Goal: Information Seeking & Learning: Compare options

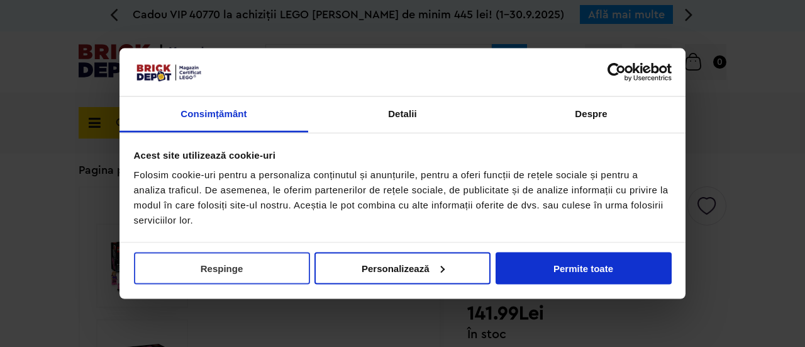
click at [255, 272] on button "Respinge" at bounding box center [222, 268] width 176 height 32
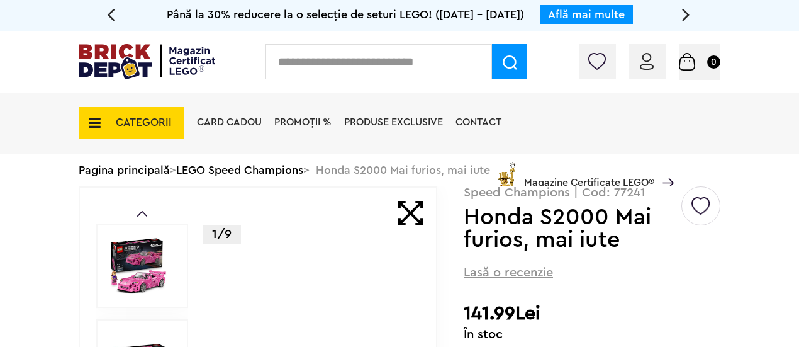
click at [276, 172] on div "Card Cadou PROMOȚII % Produse exclusive Contact Magazine Certificate LEGO®" at bounding box center [432, 144] width 483 height 104
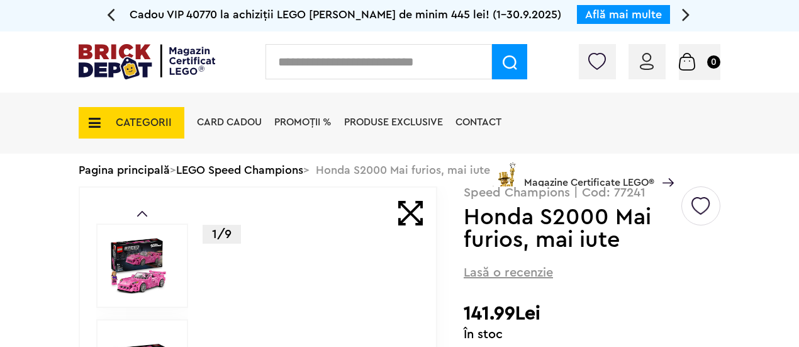
click at [264, 172] on div "Card Cadou PROMOȚII % Produse exclusive Contact Magazine Certificate LEGO®" at bounding box center [432, 144] width 483 height 104
click at [277, 170] on div "Card Cadou PROMOȚII % Produse exclusive Contact Magazine Certificate LEGO®" at bounding box center [432, 144] width 483 height 104
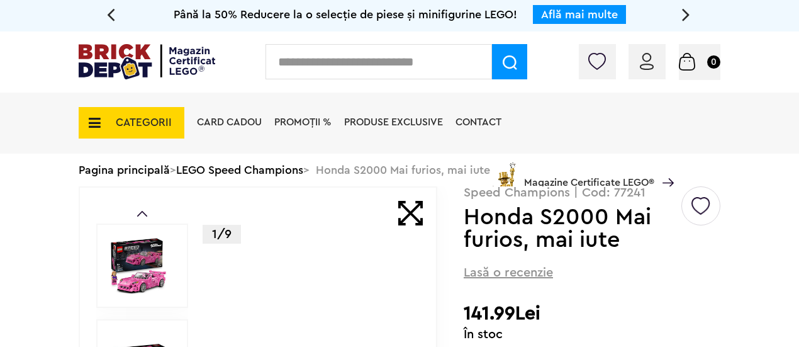
click at [242, 168] on div "Card Cadou PROMOȚII % Produse exclusive Contact Magazine Certificate LEGO®" at bounding box center [432, 144] width 483 height 104
click at [94, 119] on icon at bounding box center [90, 123] width 19 height 14
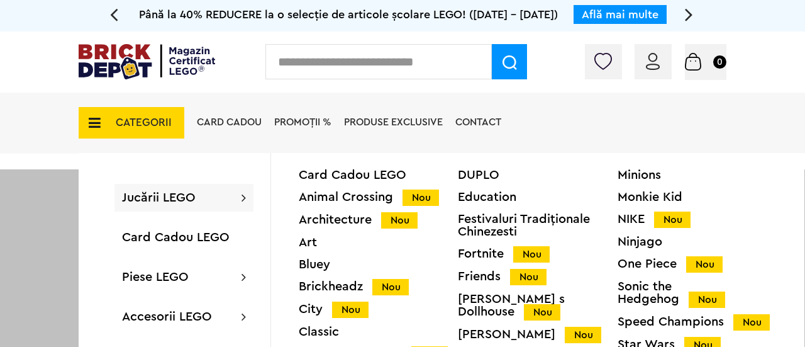
click at [315, 264] on div "Bluey" at bounding box center [378, 264] width 159 height 13
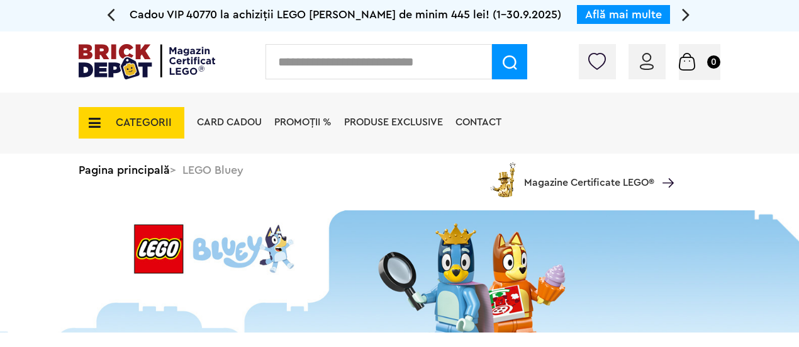
click at [145, 118] on span "CATEGORII" at bounding box center [144, 122] width 56 height 11
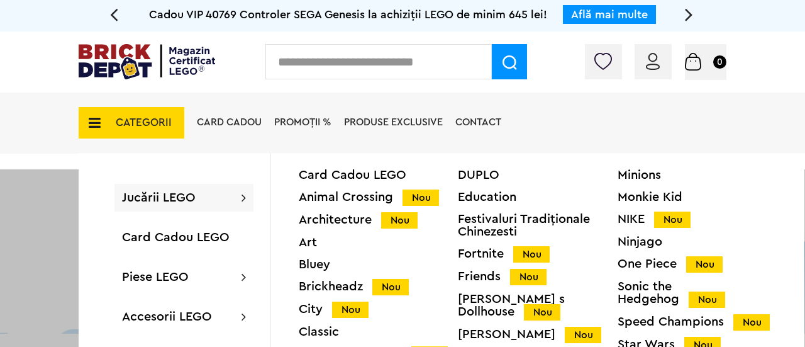
click at [14, 238] on div at bounding box center [402, 342] width 805 height 347
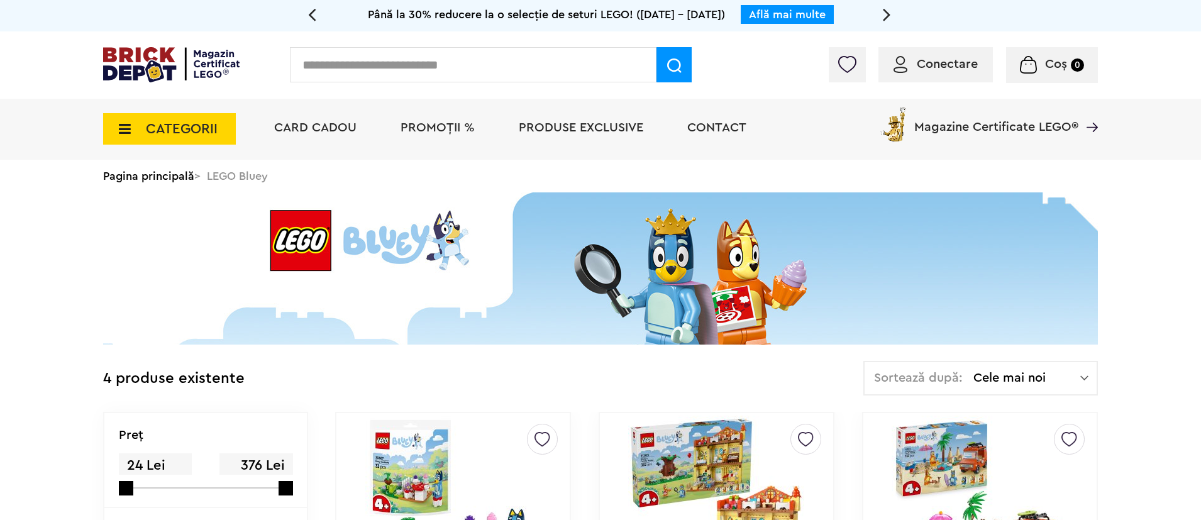
drag, startPoint x: 351, startPoint y: 25, endPoint x: 172, endPoint y: 136, distance: 210.5
click at [172, 136] on span "CATEGORII" at bounding box center [182, 129] width 72 height 14
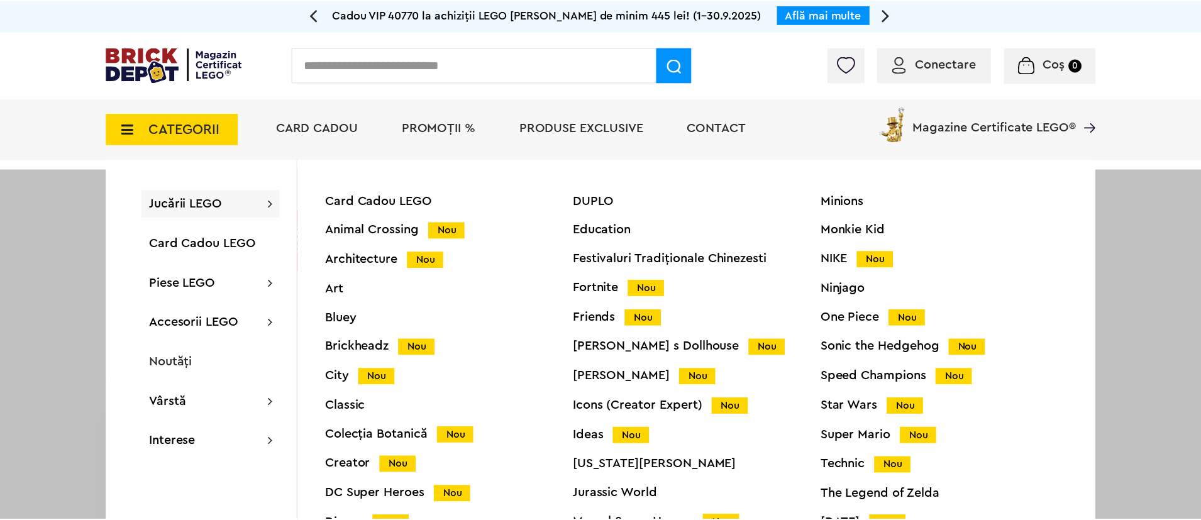
scroll to position [50, 0]
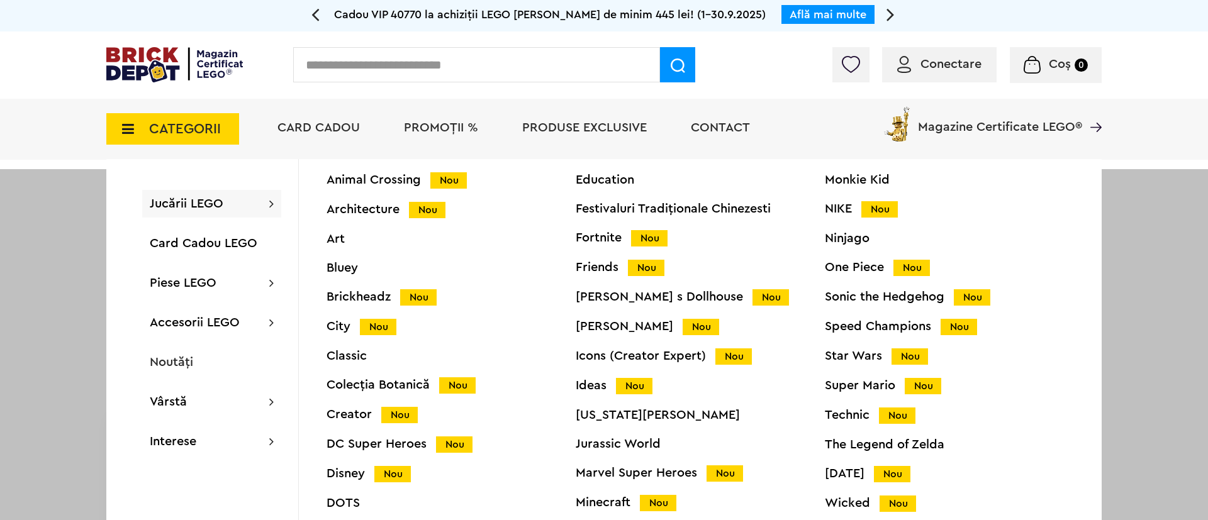
click at [495, 70] on input "text" at bounding box center [476, 64] width 367 height 35
click at [445, 78] on input "text" at bounding box center [476, 64] width 367 height 35
drag, startPoint x: 445, startPoint y: 78, endPoint x: 349, endPoint y: 406, distance: 342.0
click at [349, 346] on div "Colecția Botanică Nou" at bounding box center [450, 385] width 249 height 13
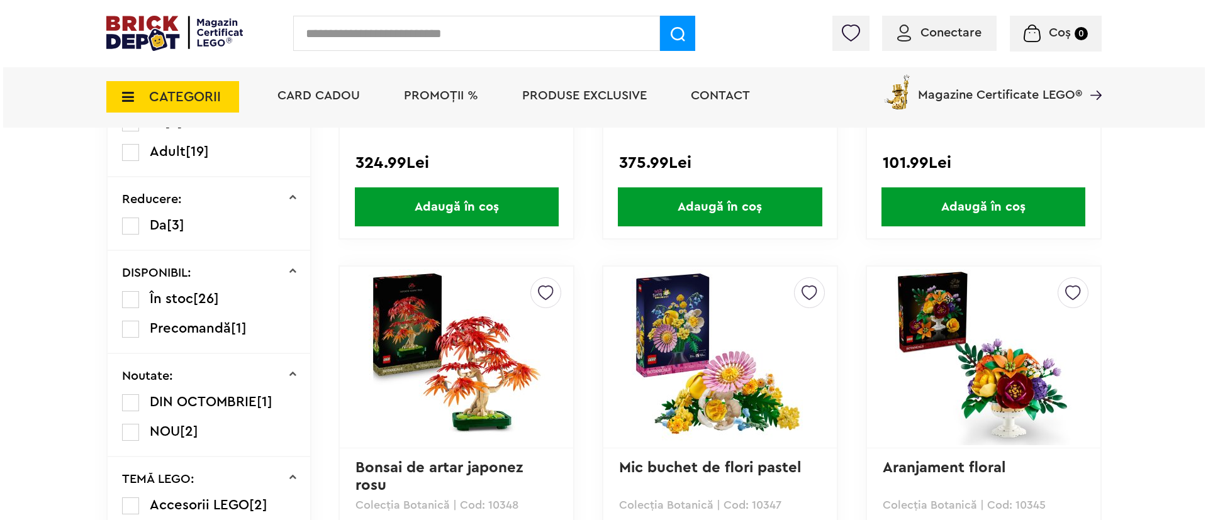
scroll to position [564, 0]
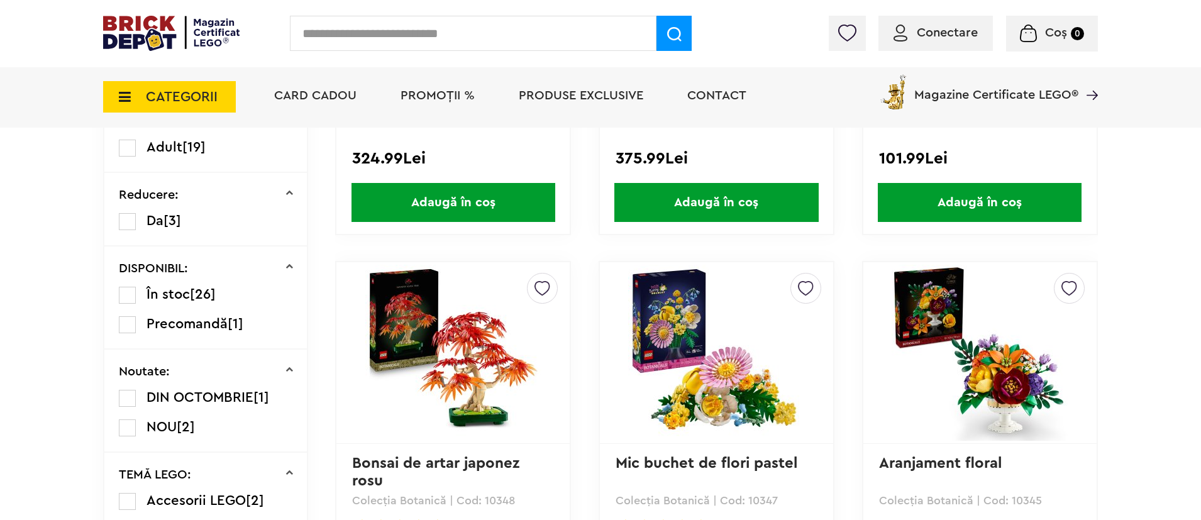
click at [369, 36] on input "text" at bounding box center [473, 33] width 367 height 35
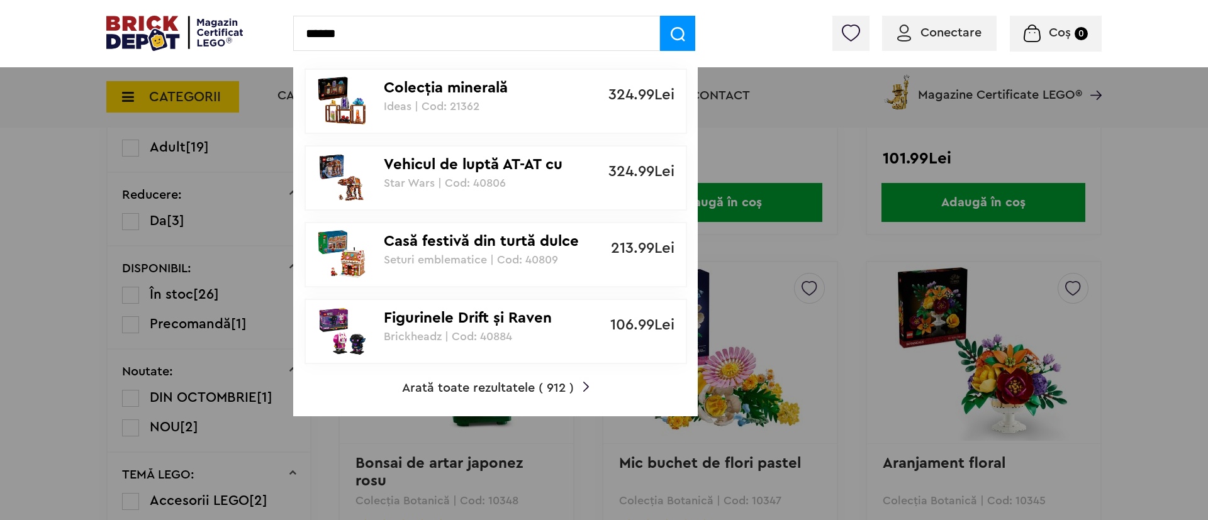
type input "******"
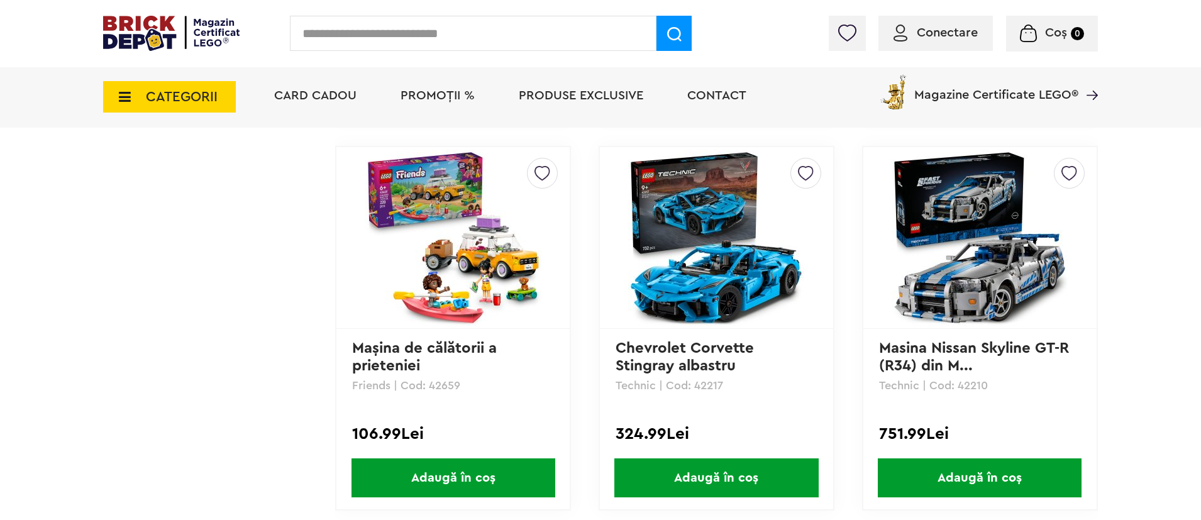
scroll to position [2071, 0]
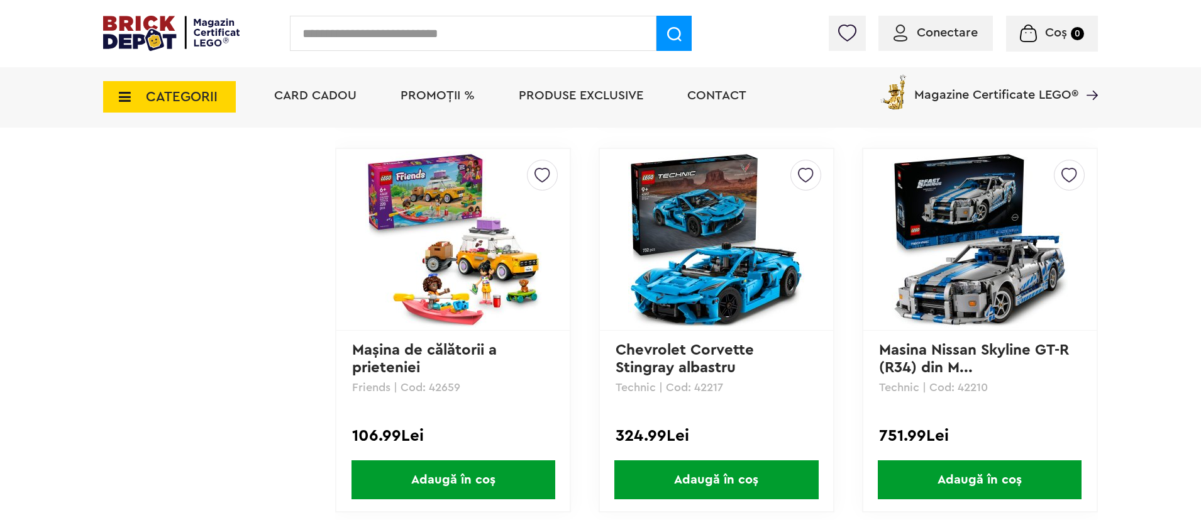
click at [745, 281] on img at bounding box center [716, 240] width 176 height 176
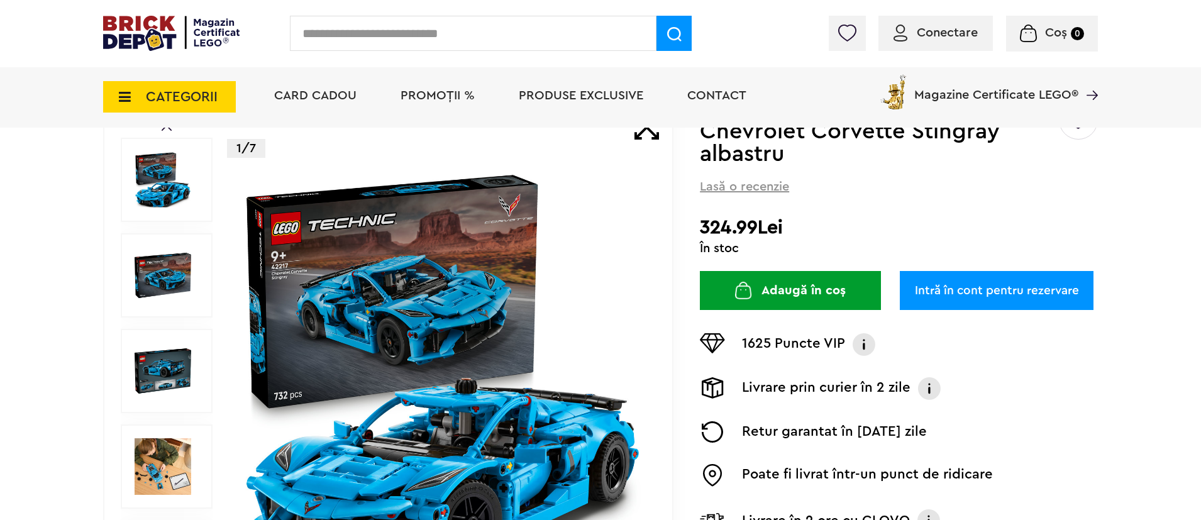
scroll to position [115, 0]
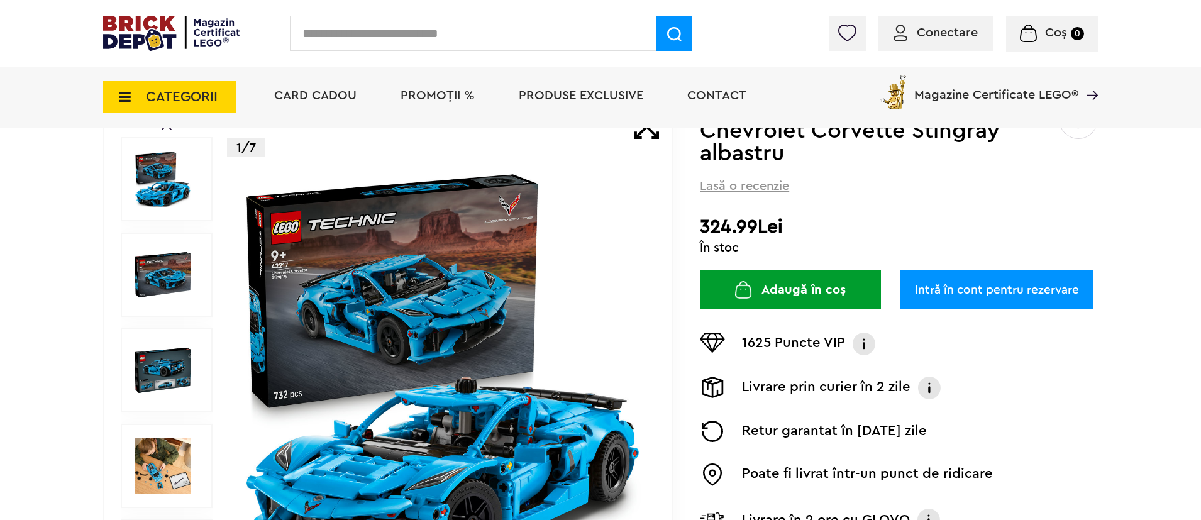
click at [147, 287] on img at bounding box center [163, 275] width 57 height 57
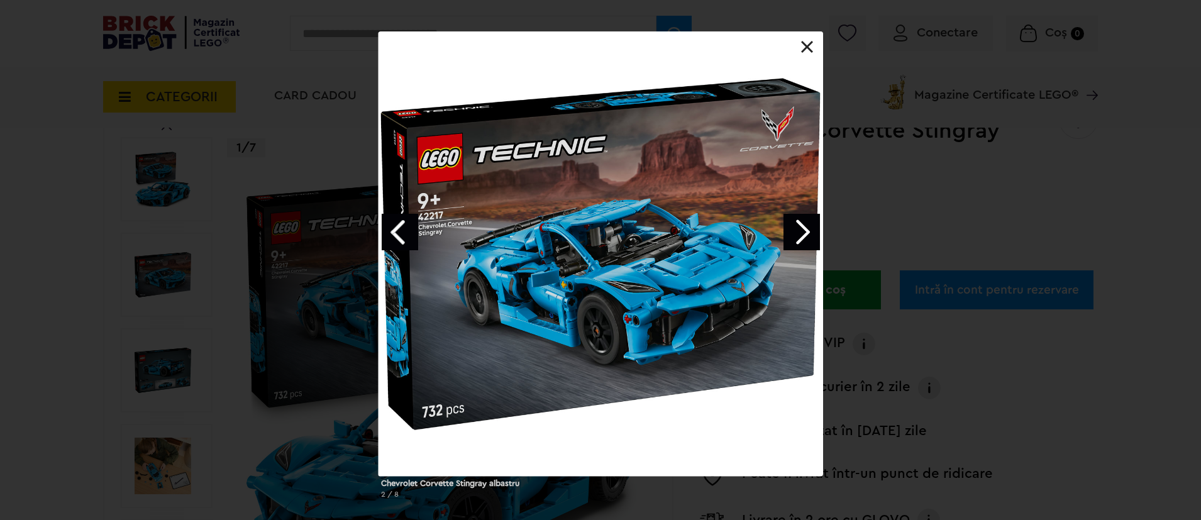
click at [789, 236] on link "Next image" at bounding box center [802, 232] width 36 height 36
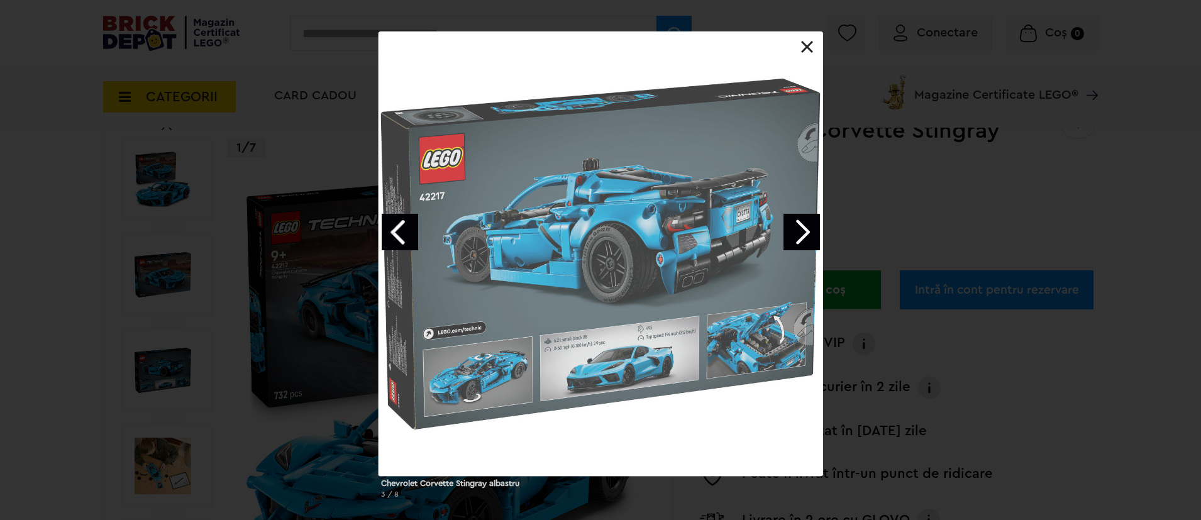
click at [789, 236] on link "Next image" at bounding box center [802, 232] width 36 height 36
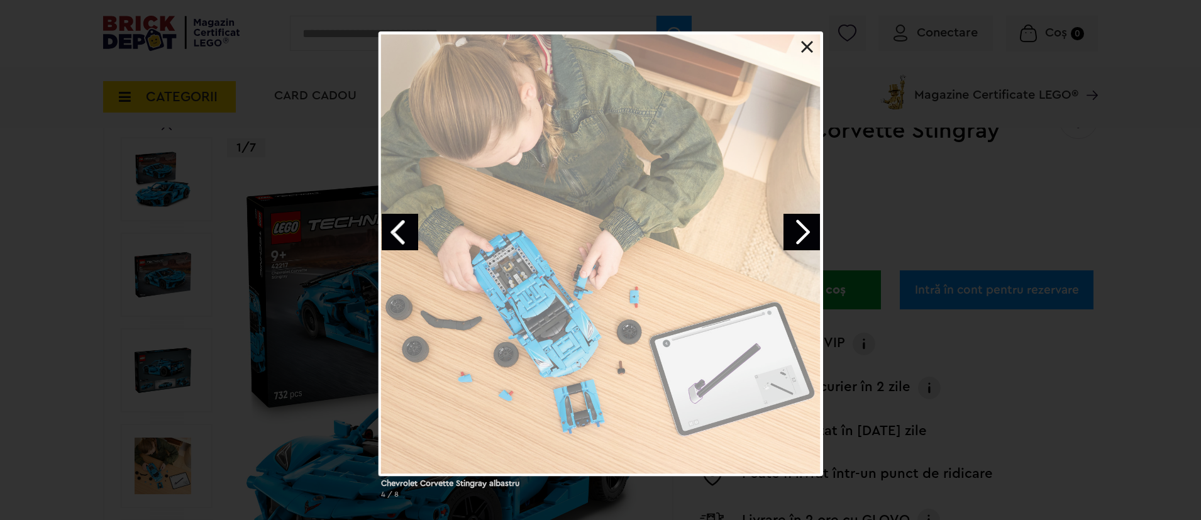
click at [789, 236] on link "Next image" at bounding box center [802, 232] width 36 height 36
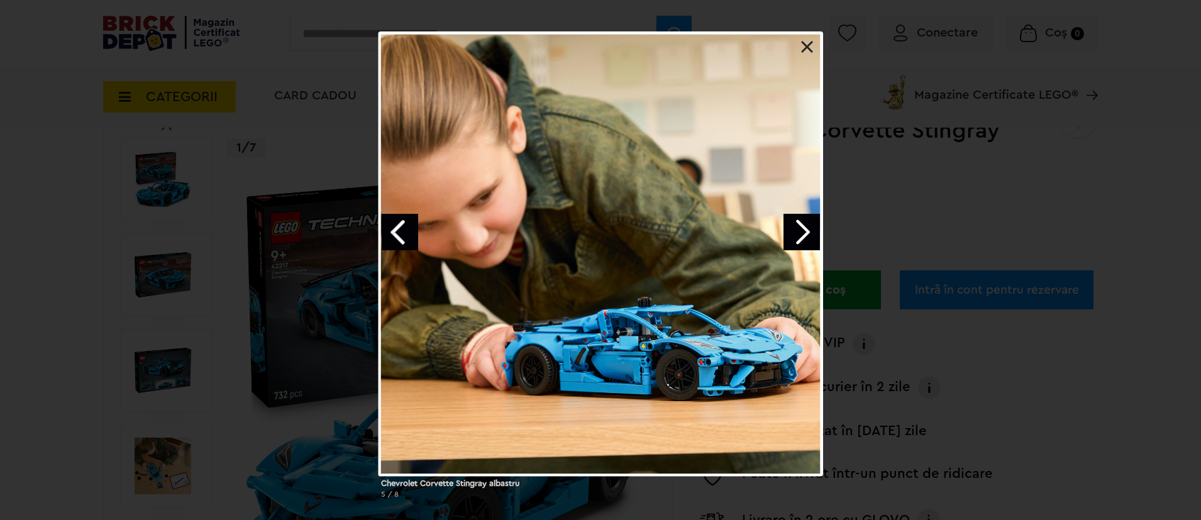
click at [789, 236] on link "Next image" at bounding box center [802, 232] width 36 height 36
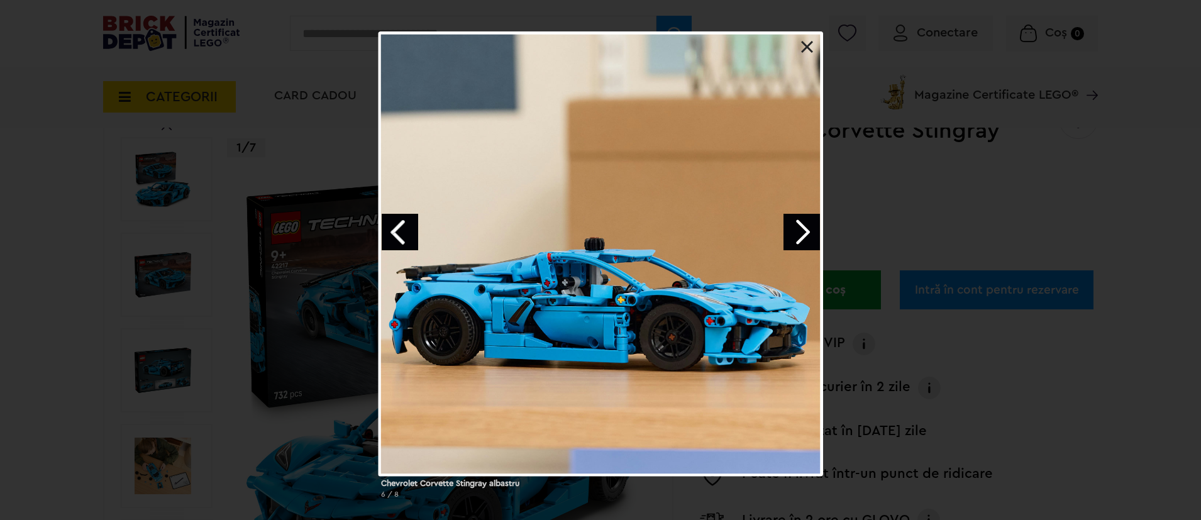
click at [789, 236] on link "Next image" at bounding box center [802, 232] width 36 height 36
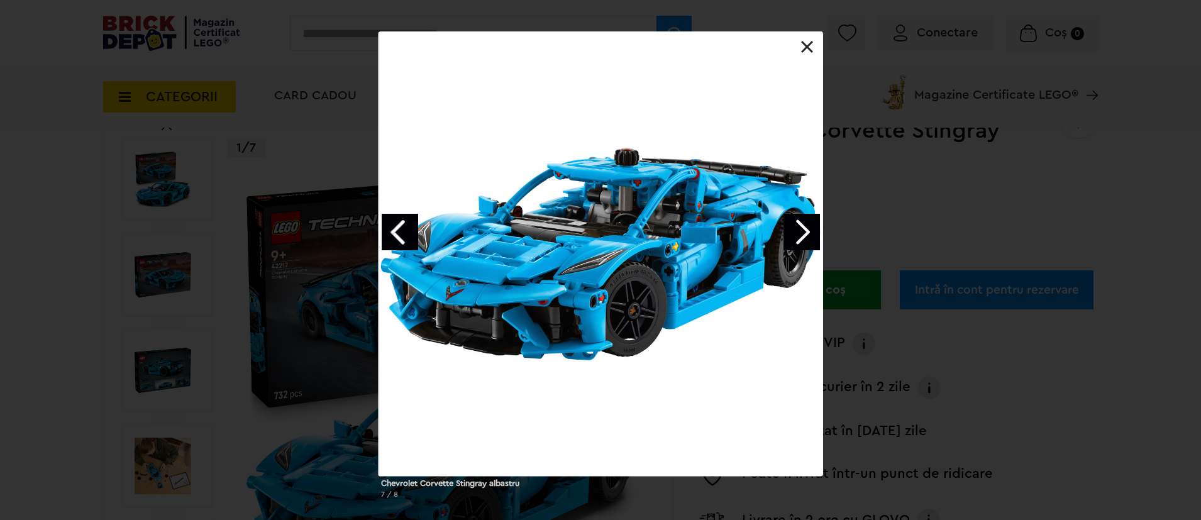
click at [789, 236] on link "Next image" at bounding box center [802, 232] width 36 height 36
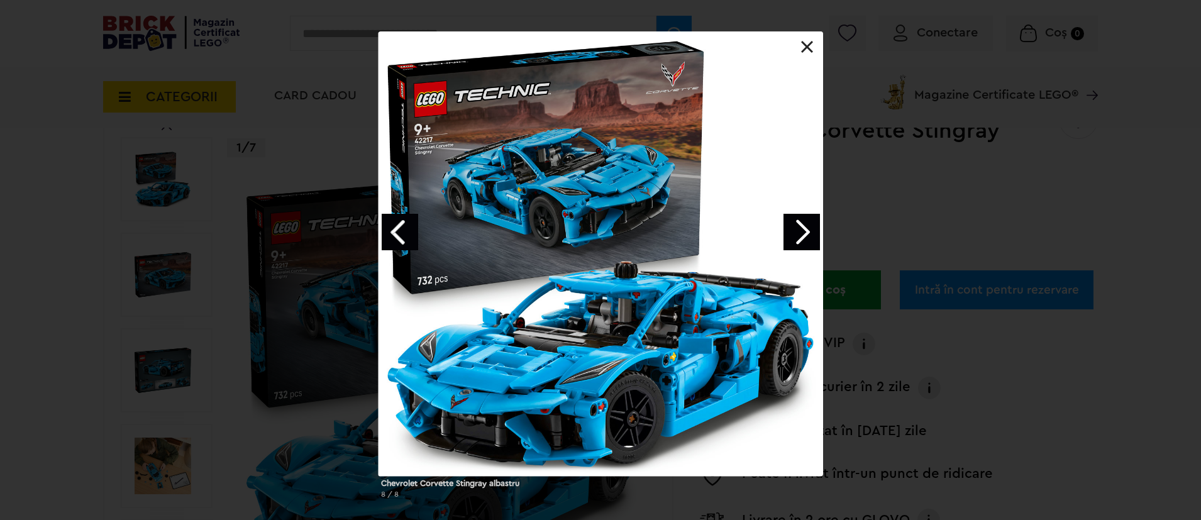
click at [789, 236] on link "Next image" at bounding box center [802, 232] width 36 height 36
click at [161, 374] on div "Chevrolet Corvette Stingray albastru 1 / 8" at bounding box center [600, 269] width 1201 height 477
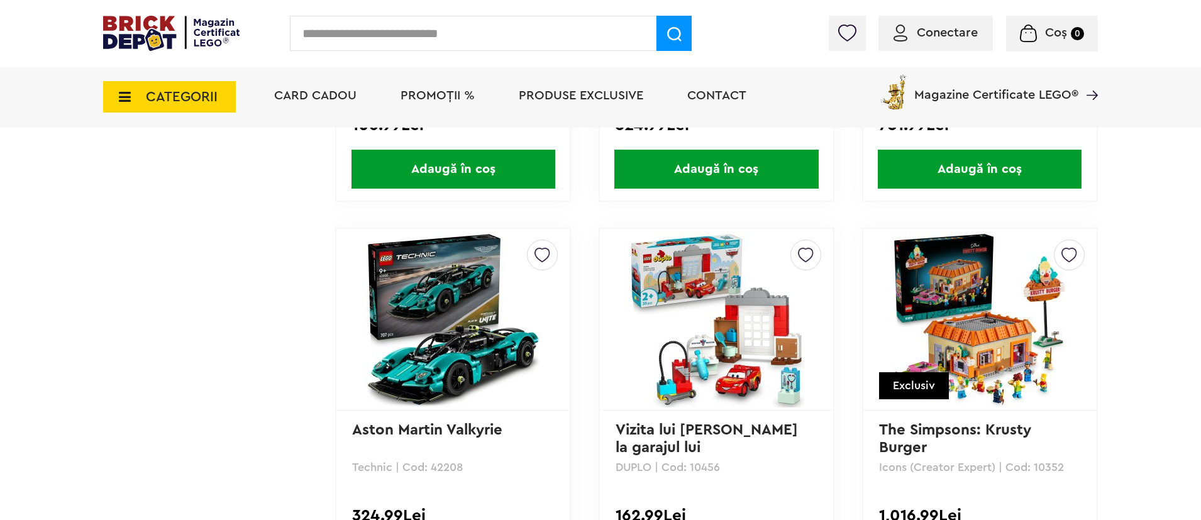
scroll to position [2386, 0]
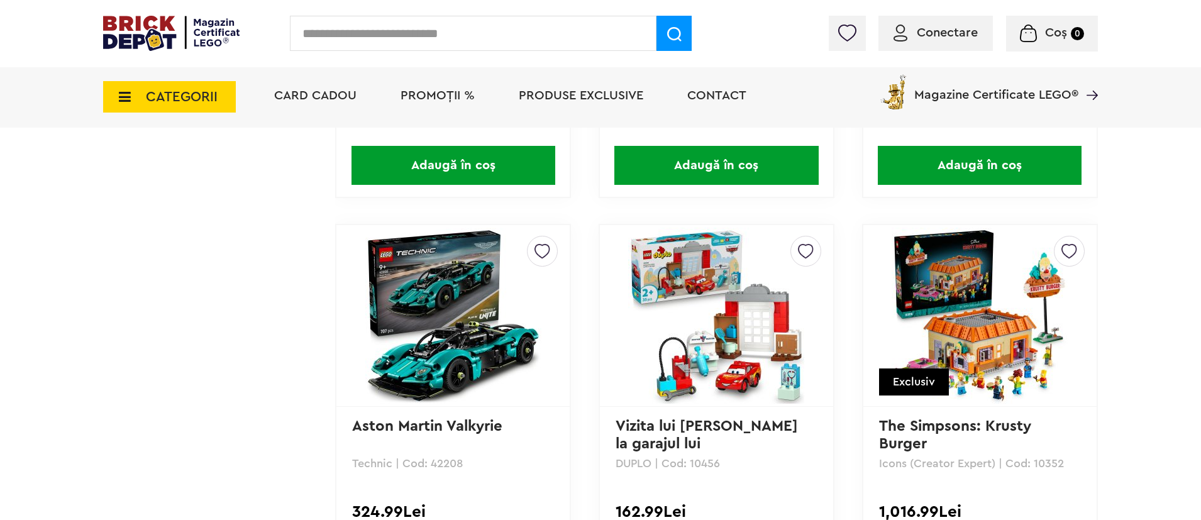
click at [445, 352] on img at bounding box center [453, 316] width 176 height 176
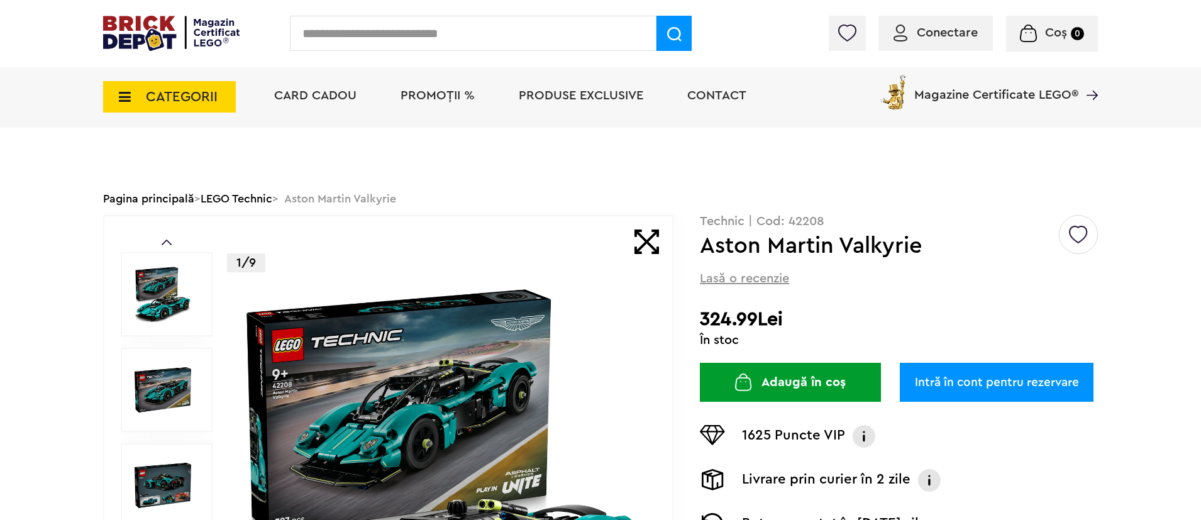
scroll to position [160, 0]
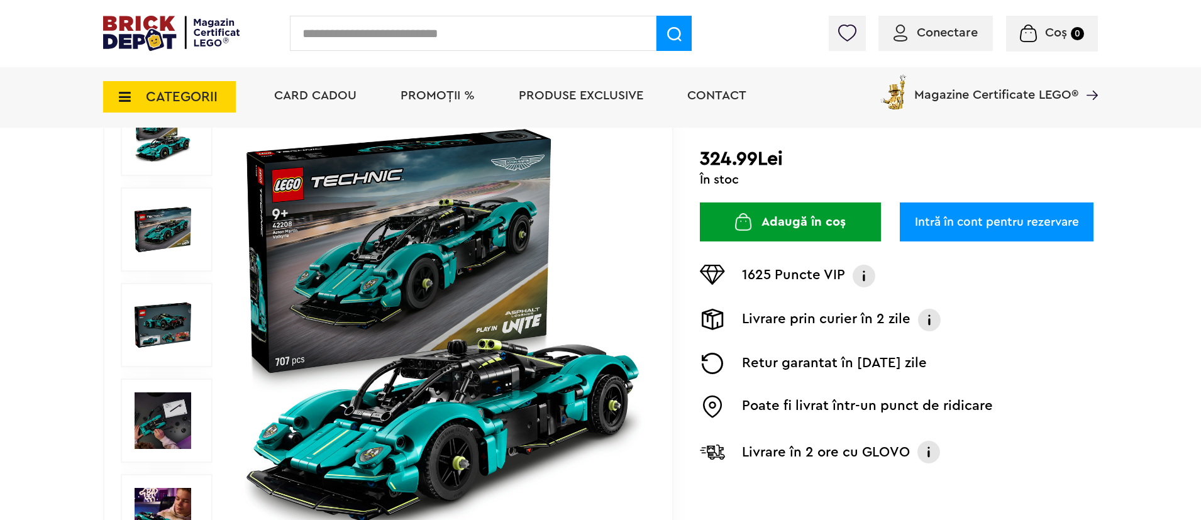
click at [146, 343] on img at bounding box center [163, 325] width 57 height 57
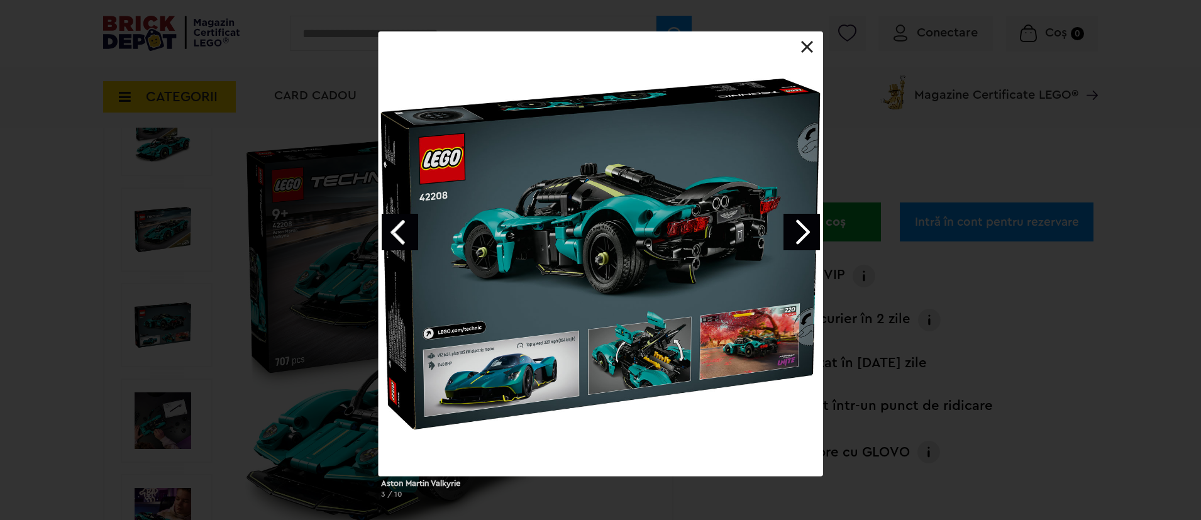
click at [820, 221] on link "Next image" at bounding box center [802, 232] width 36 height 36
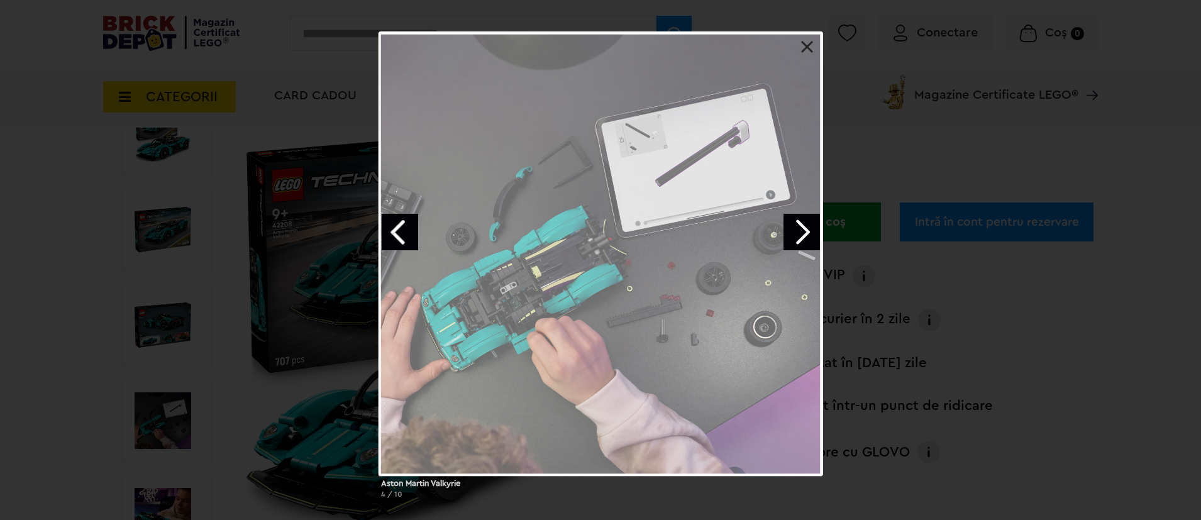
click at [820, 221] on link "Next image" at bounding box center [802, 232] width 36 height 36
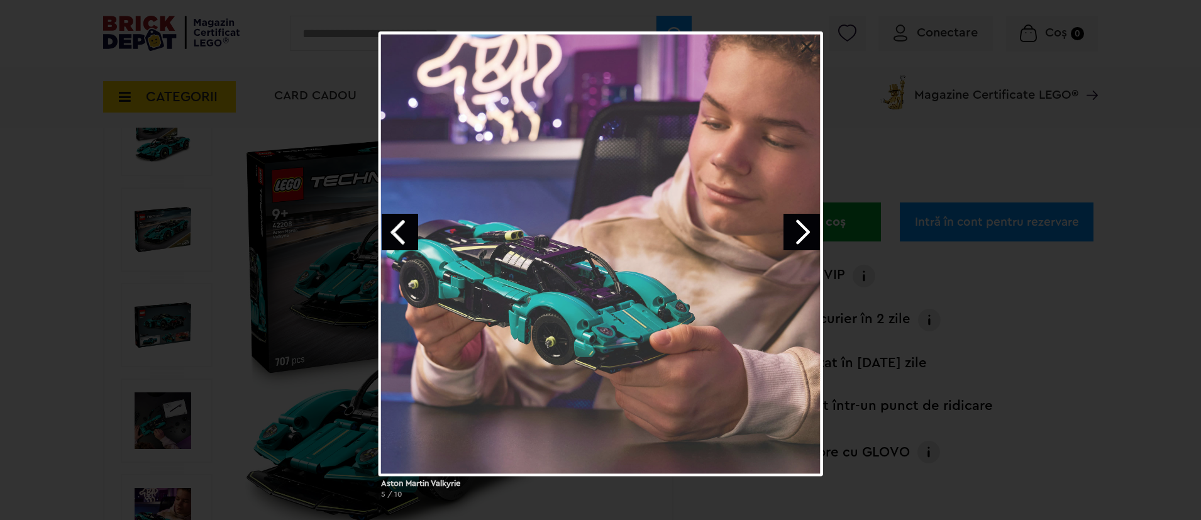
click at [820, 221] on link "Next image" at bounding box center [802, 232] width 36 height 36
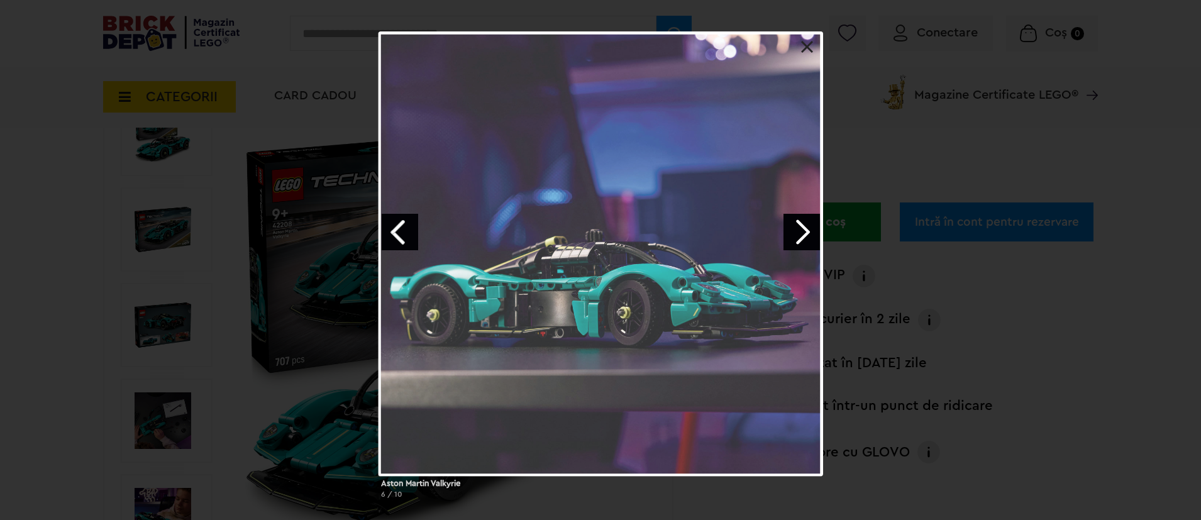
click at [820, 221] on link "Next image" at bounding box center [802, 232] width 36 height 36
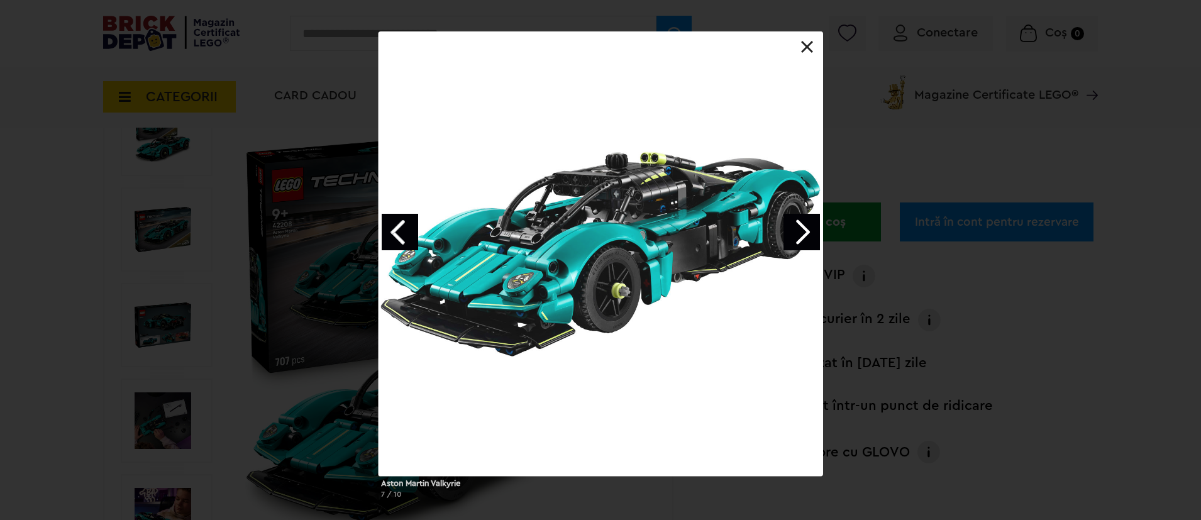
click at [820, 221] on link "Next image" at bounding box center [802, 232] width 36 height 36
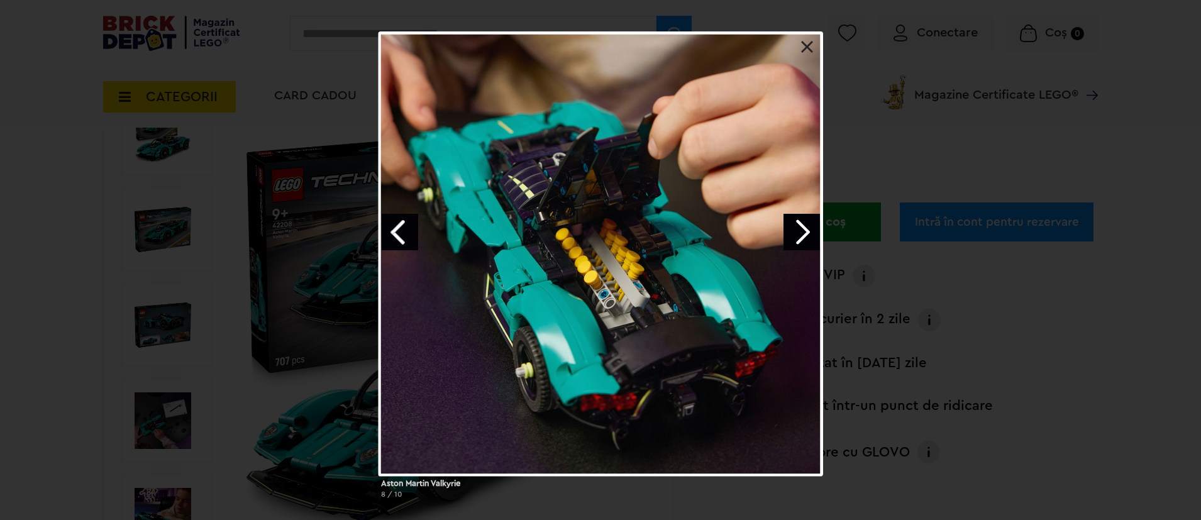
click at [1099, 319] on div "Aston Martin Valkyrie 8 / 10" at bounding box center [600, 269] width 1201 height 477
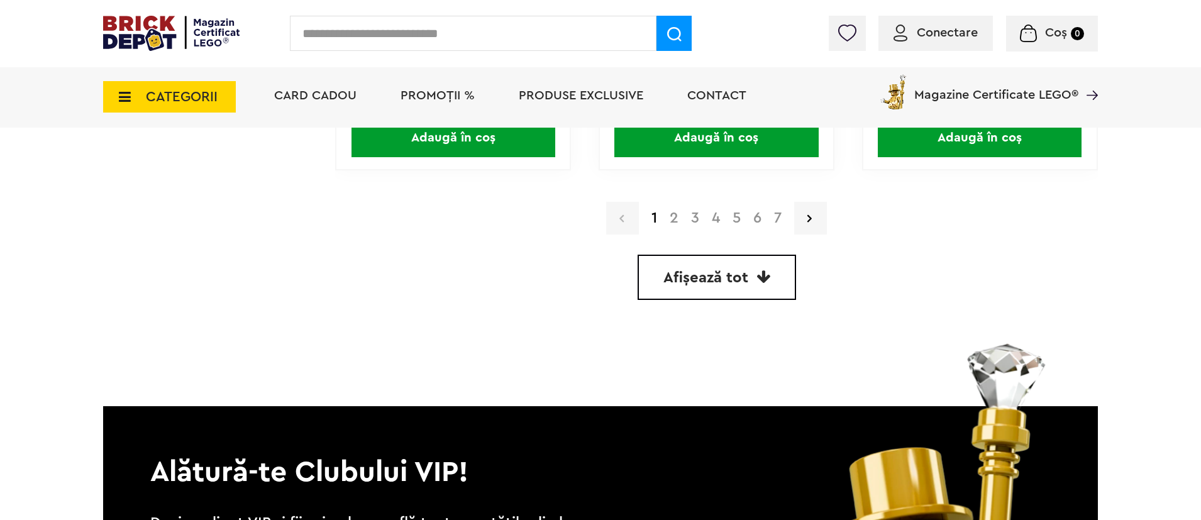
scroll to position [3586, 0]
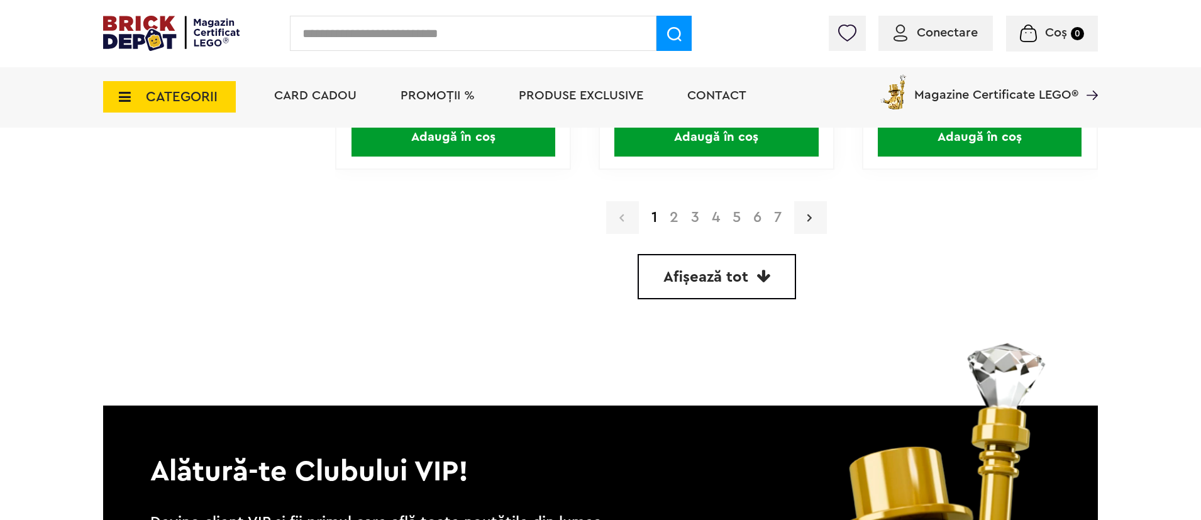
click at [804, 223] on link at bounding box center [810, 217] width 33 height 33
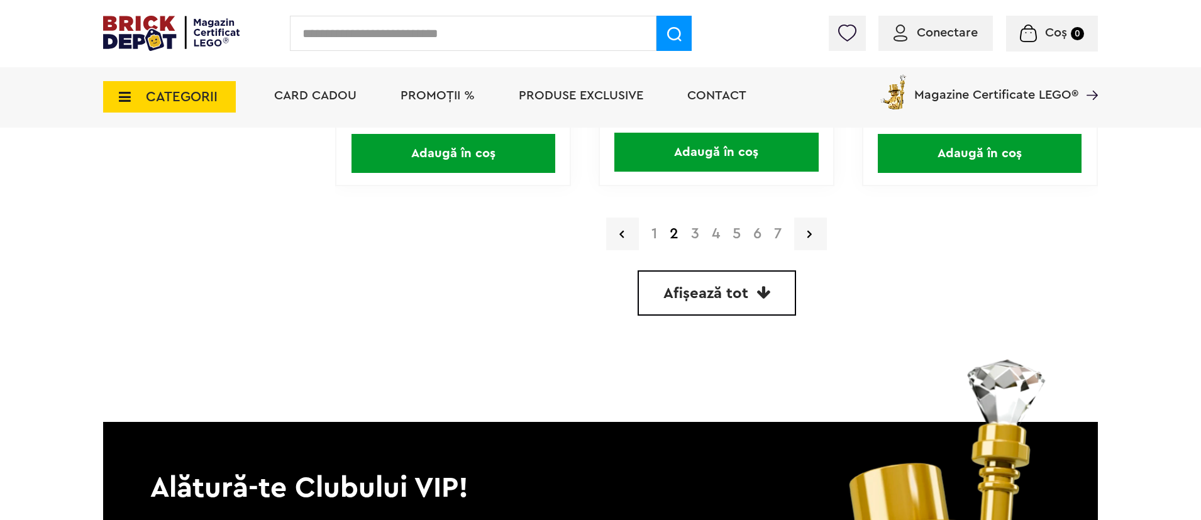
scroll to position [3570, 0]
click at [807, 237] on link at bounding box center [810, 233] width 33 height 33
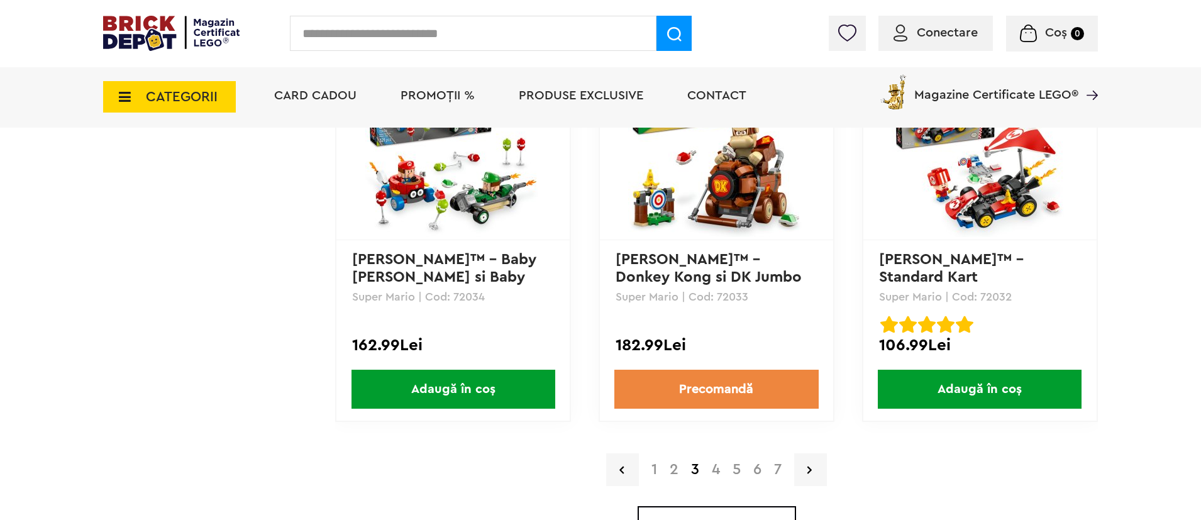
scroll to position [3334, 0]
click at [715, 467] on link "4" at bounding box center [716, 469] width 21 height 15
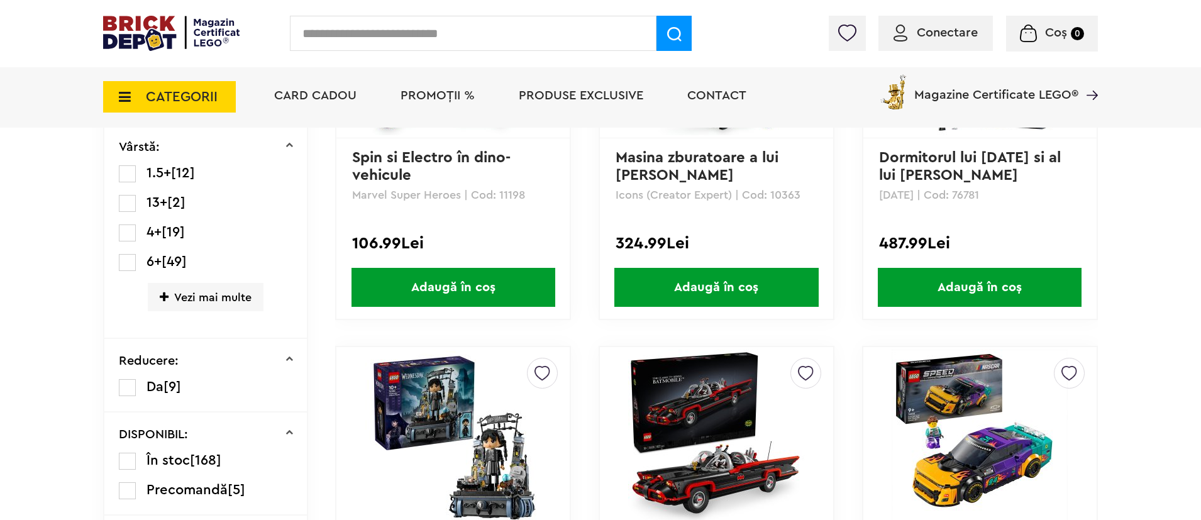
scroll to position [305, 0]
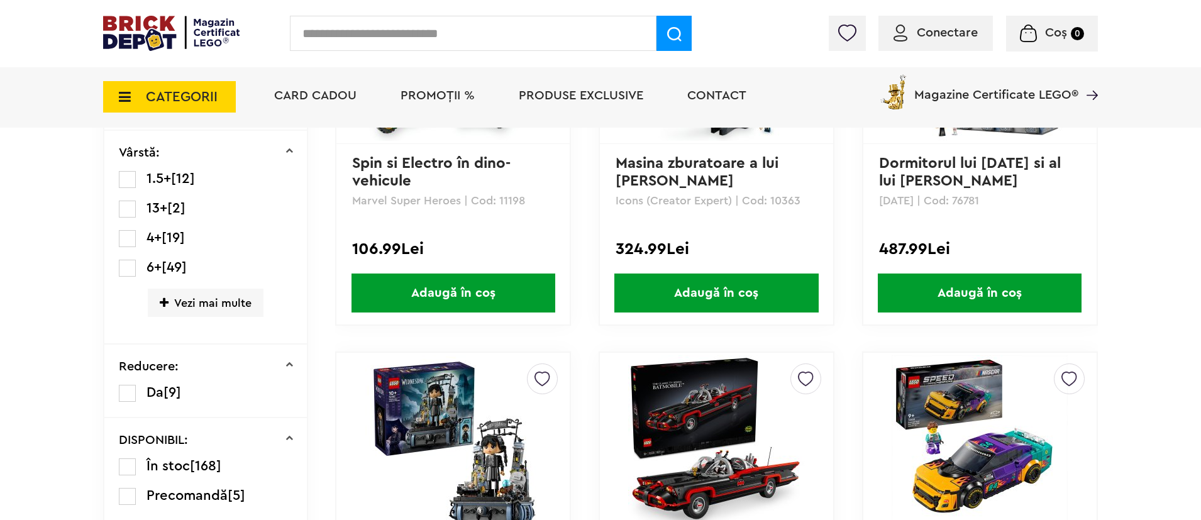
click at [196, 299] on span "Vezi mai multe" at bounding box center [206, 303] width 116 height 28
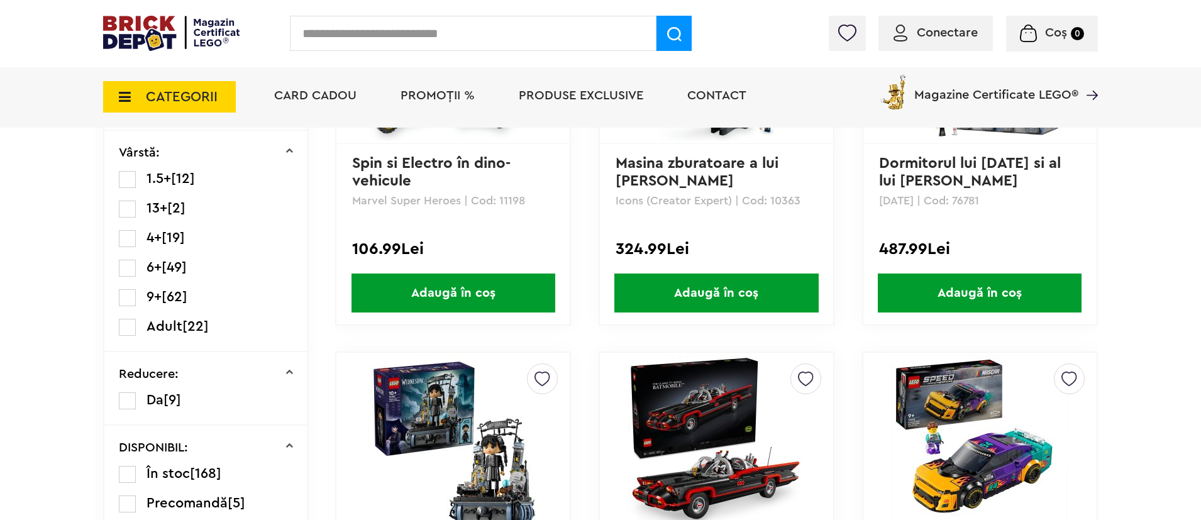
click at [131, 323] on label at bounding box center [127, 327] width 17 height 17
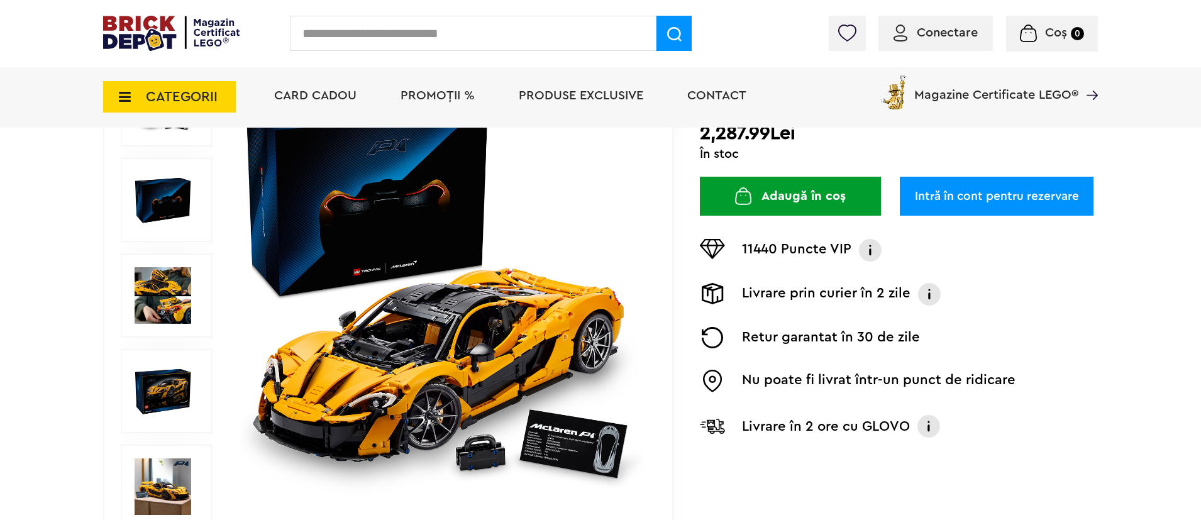
scroll to position [189, 0]
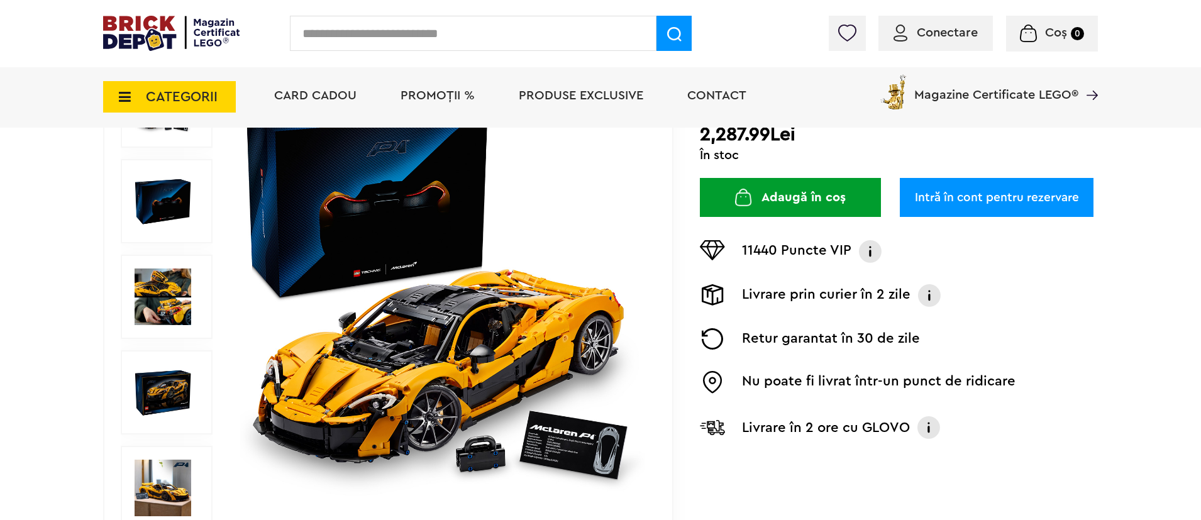
click at [150, 291] on img at bounding box center [163, 297] width 57 height 57
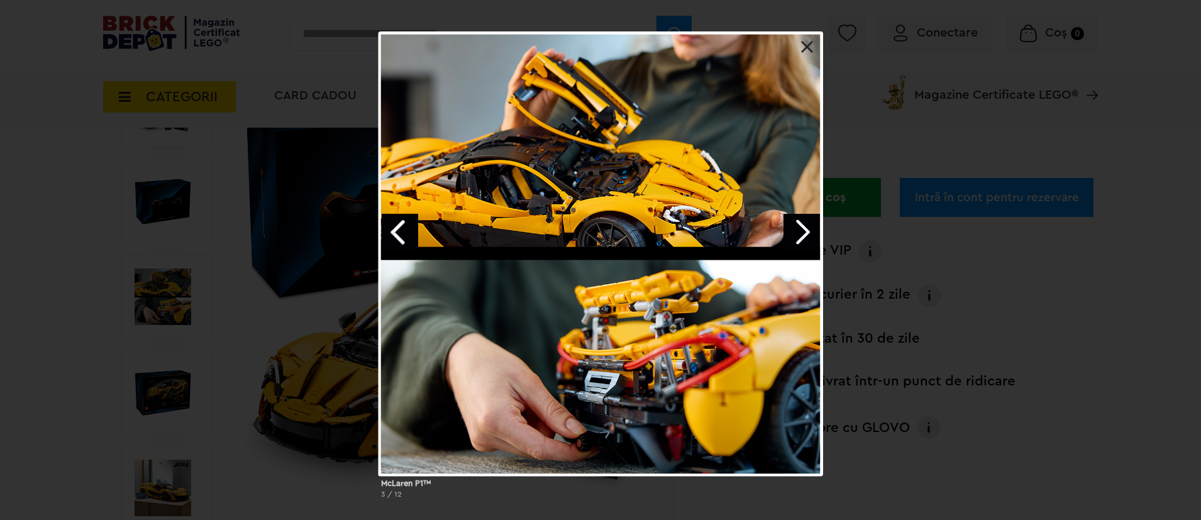
click at [153, 389] on div "McLaren P1™ 3 / 12" at bounding box center [600, 269] width 1201 height 477
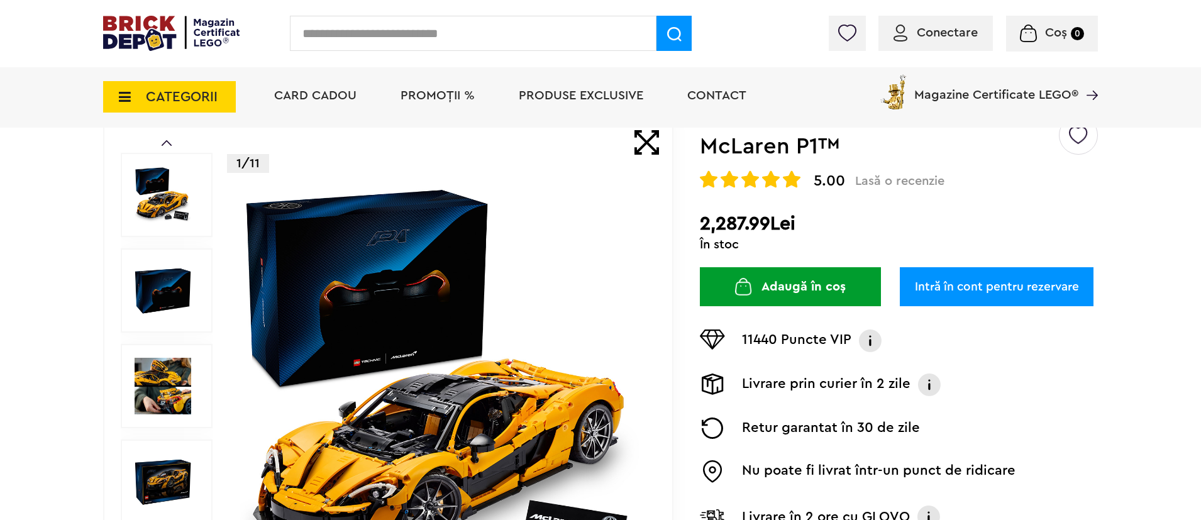
scroll to position [97, 0]
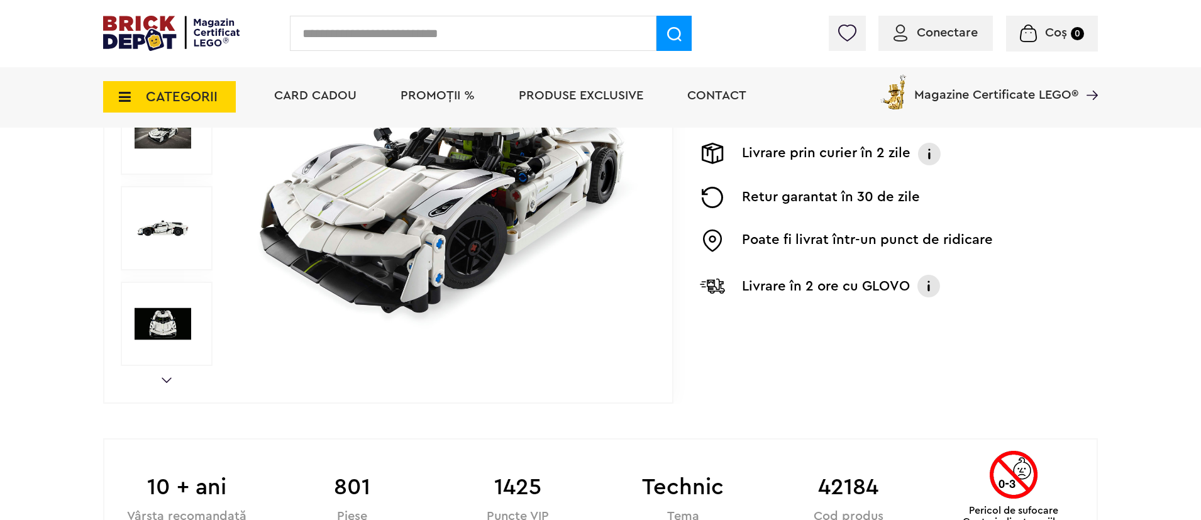
scroll to position [354, 0]
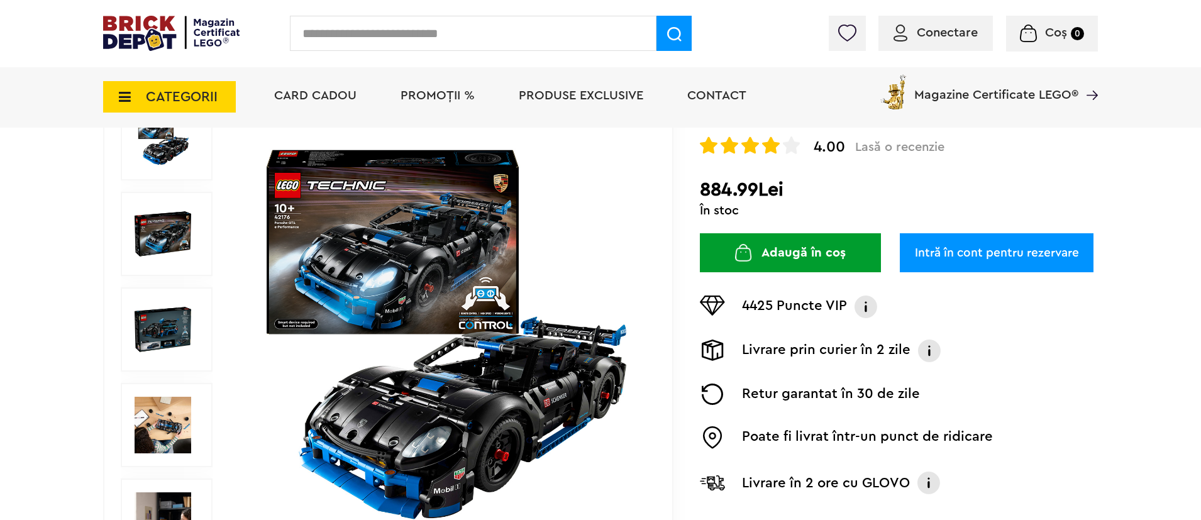
scroll to position [160, 0]
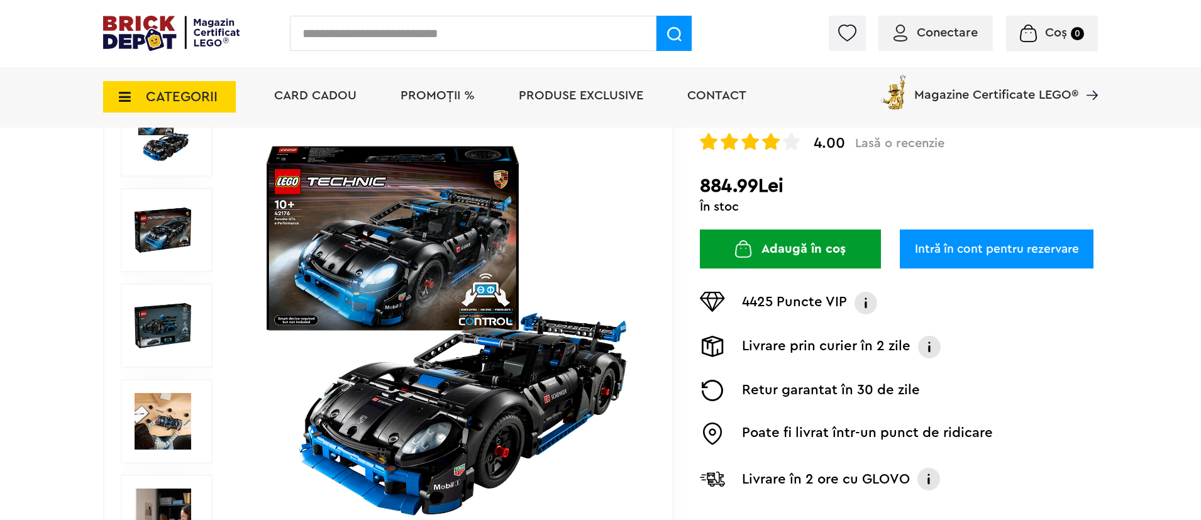
click at [176, 228] on img at bounding box center [163, 230] width 57 height 57
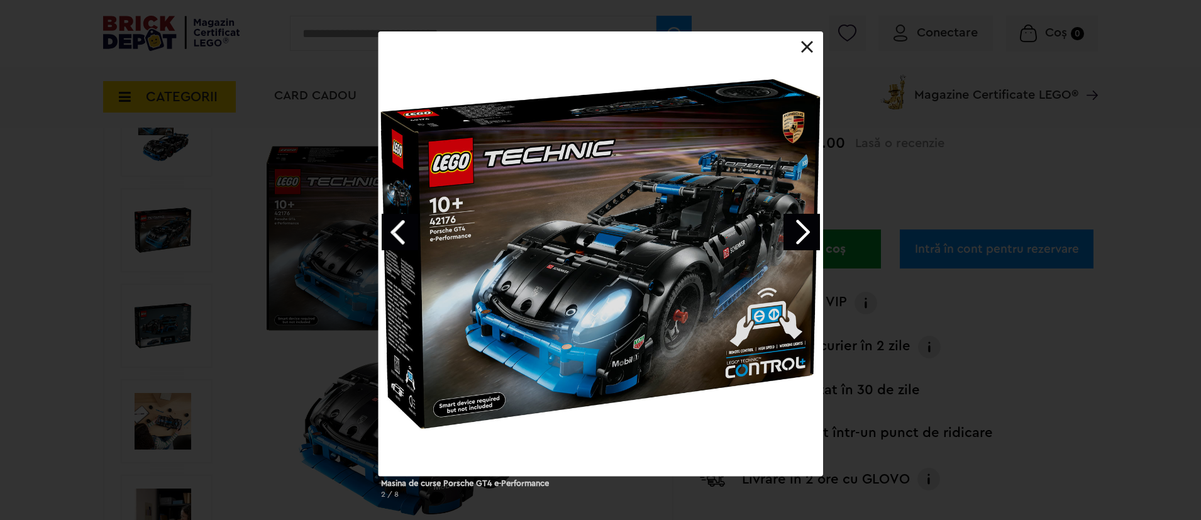
click at [804, 233] on link "Next image" at bounding box center [802, 232] width 36 height 36
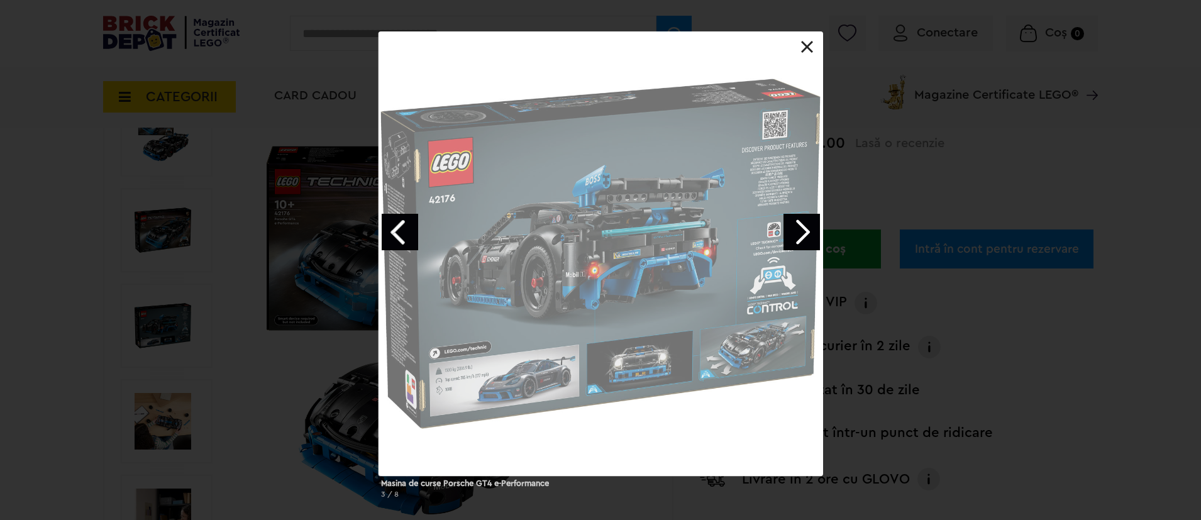
click at [804, 233] on link "Next image" at bounding box center [802, 232] width 36 height 36
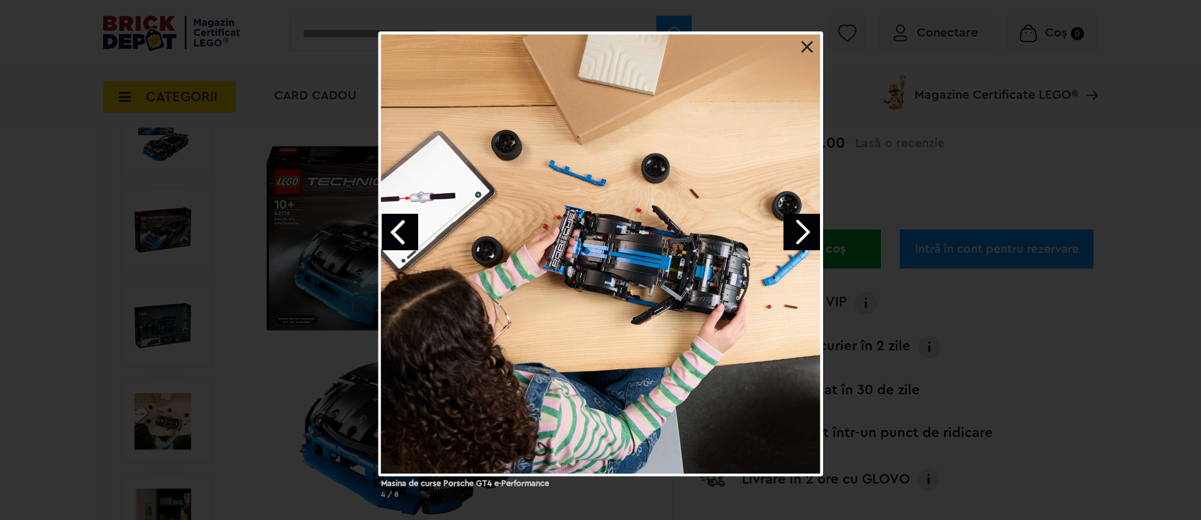
click at [804, 233] on link "Next image" at bounding box center [802, 232] width 36 height 36
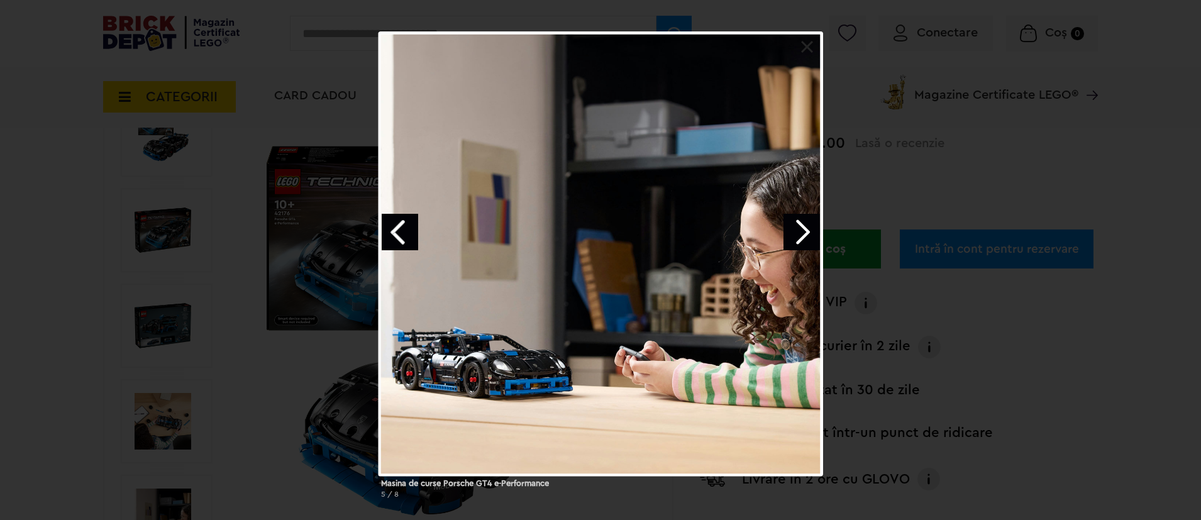
click at [267, 387] on div "Masina de curse Porsche GT4 e-Performance 5 / 8" at bounding box center [600, 269] width 1201 height 477
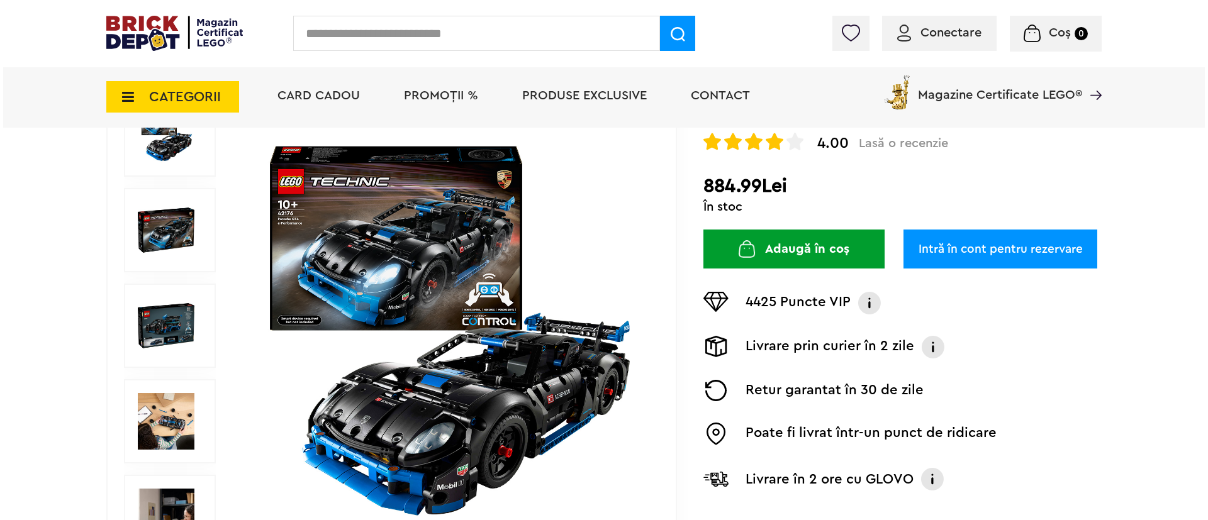
scroll to position [0, 0]
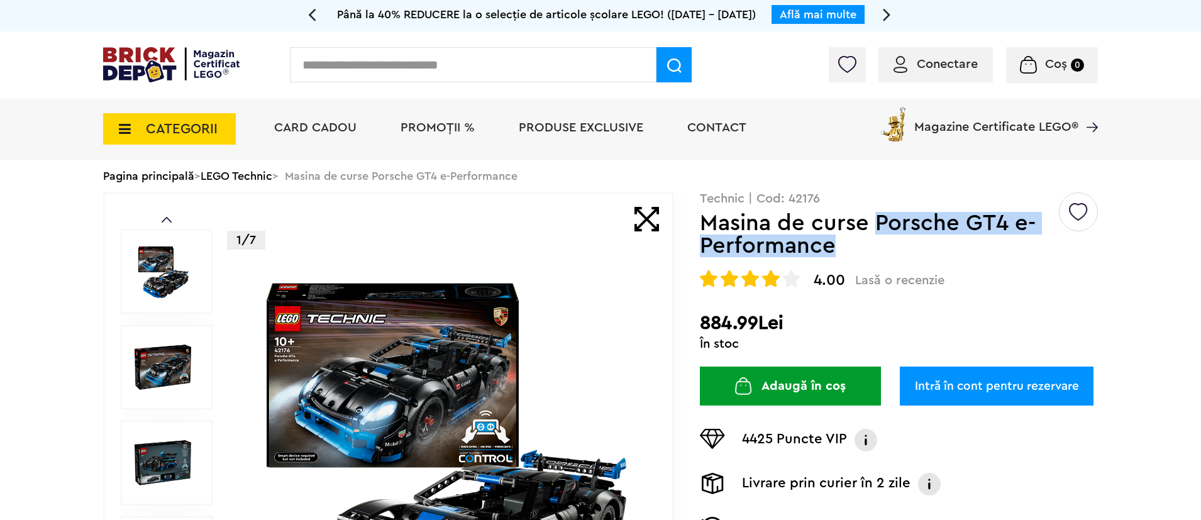
drag, startPoint x: 877, startPoint y: 226, endPoint x: 877, endPoint y: 245, distance: 18.9
click at [877, 245] on h1 "Masina de curse Porsche GT4 e-Performance" at bounding box center [878, 234] width 357 height 45
copy h1 "Porsche GT4 e-Performance"
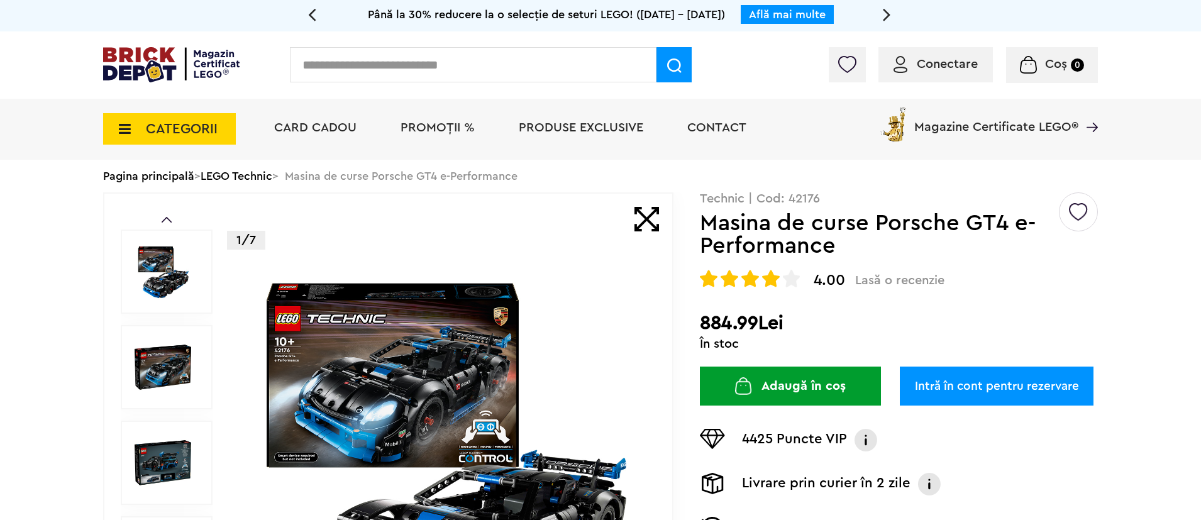
click at [371, 65] on input "text" at bounding box center [473, 64] width 367 height 35
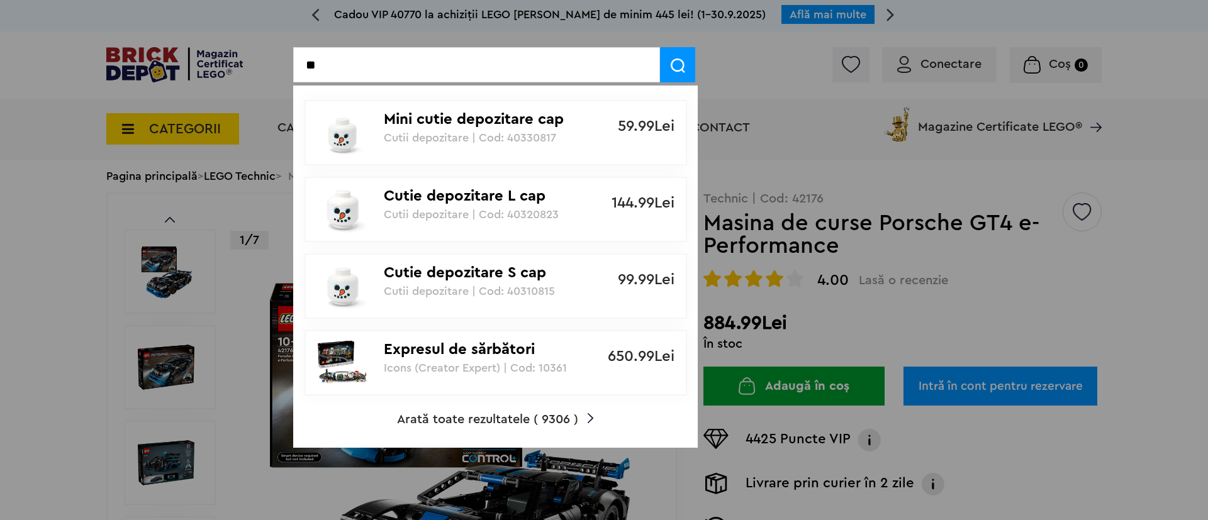
type input "*"
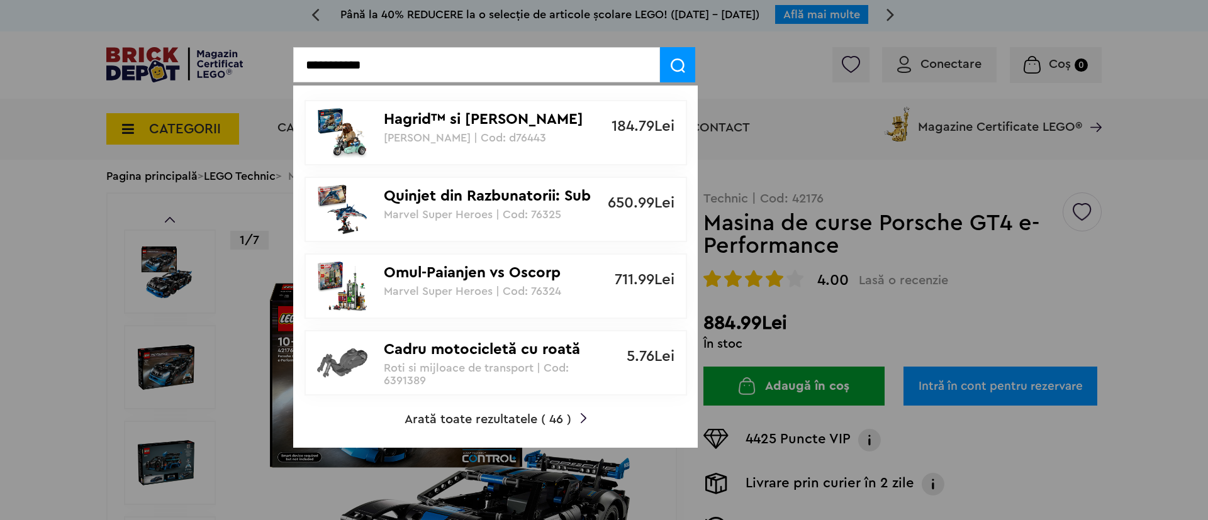
type input "**********"
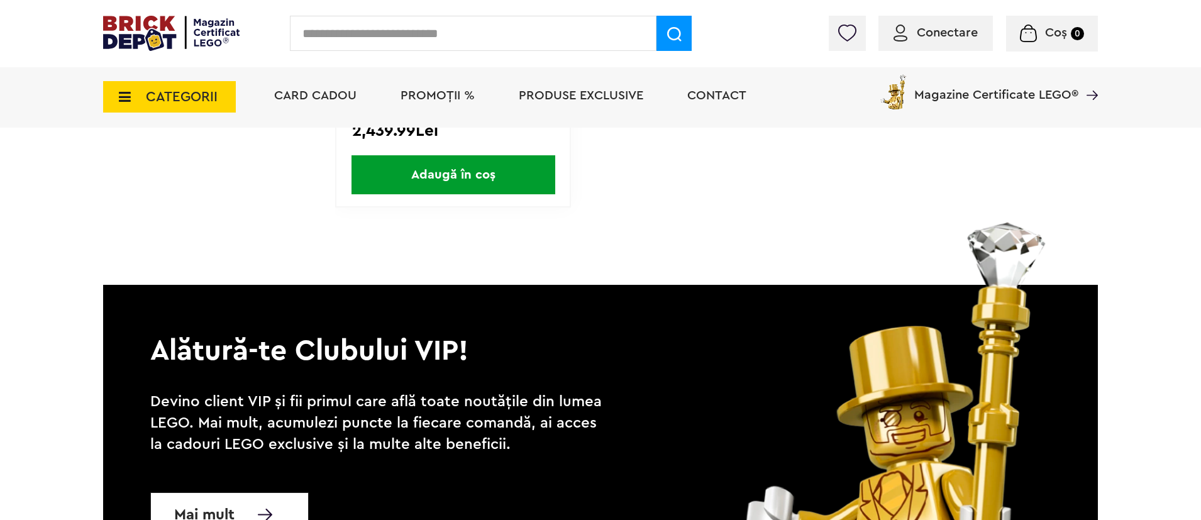
scroll to position [3159, 0]
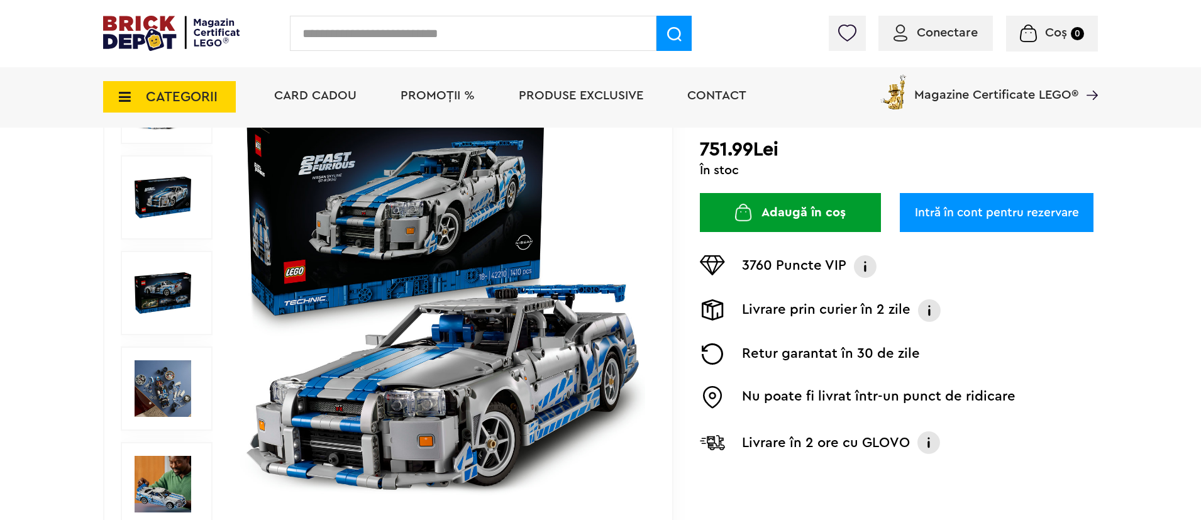
scroll to position [188, 0]
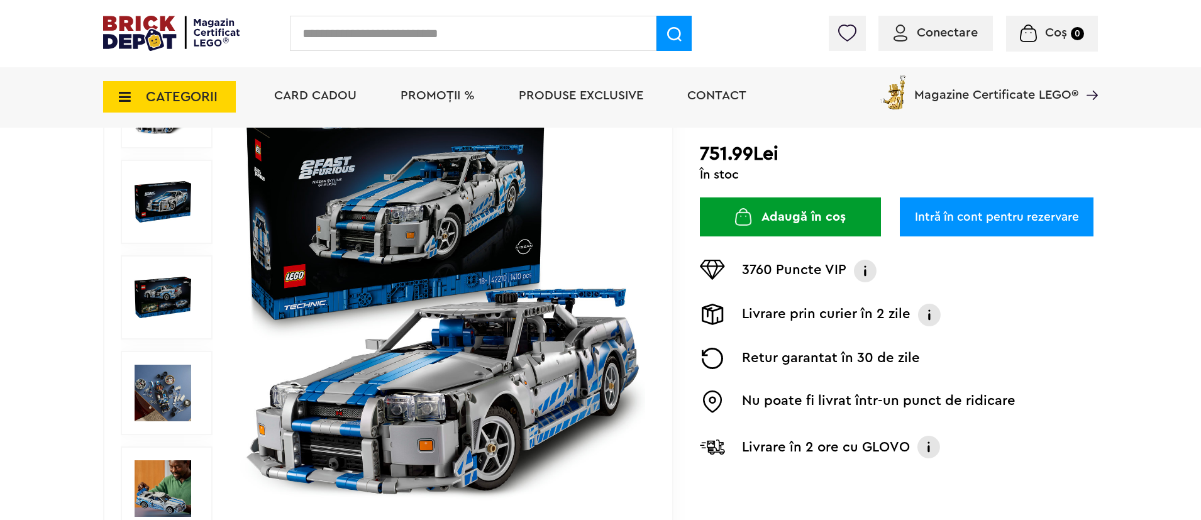
click at [167, 306] on img at bounding box center [163, 297] width 57 height 57
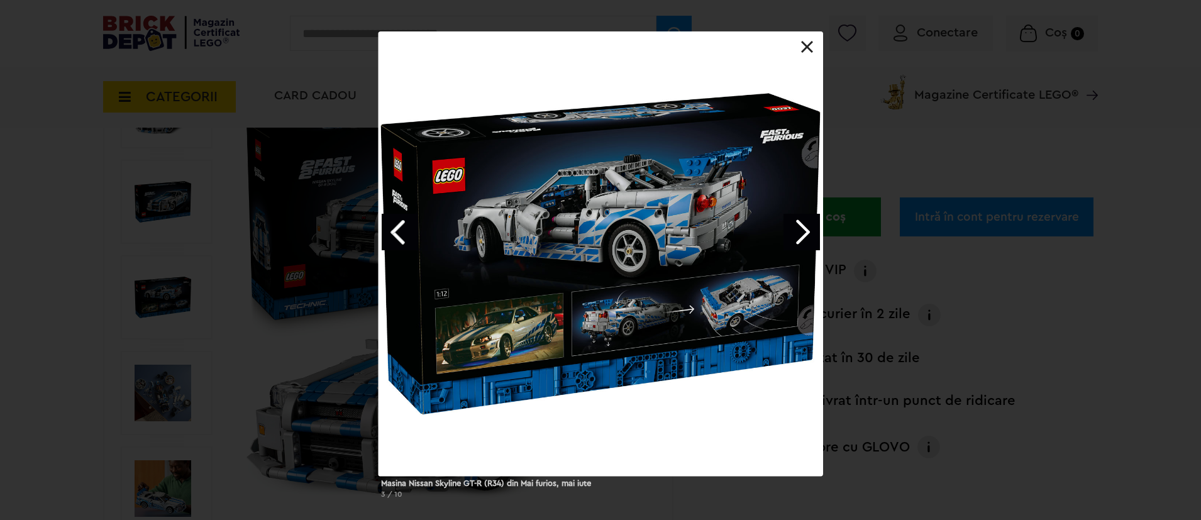
click at [802, 235] on link "Next image" at bounding box center [802, 232] width 36 height 36
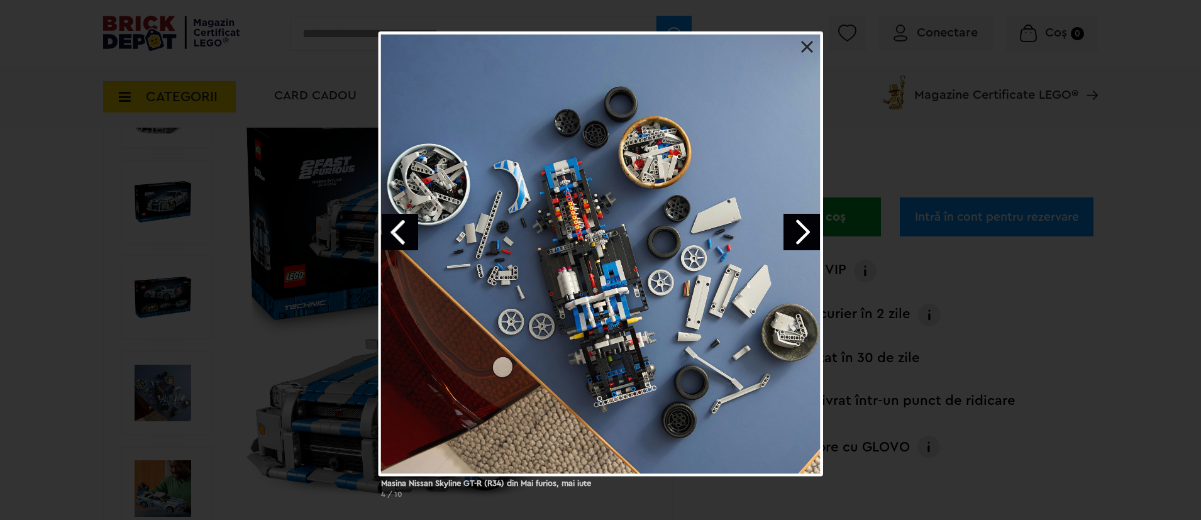
click at [802, 235] on link "Next image" at bounding box center [802, 232] width 36 height 36
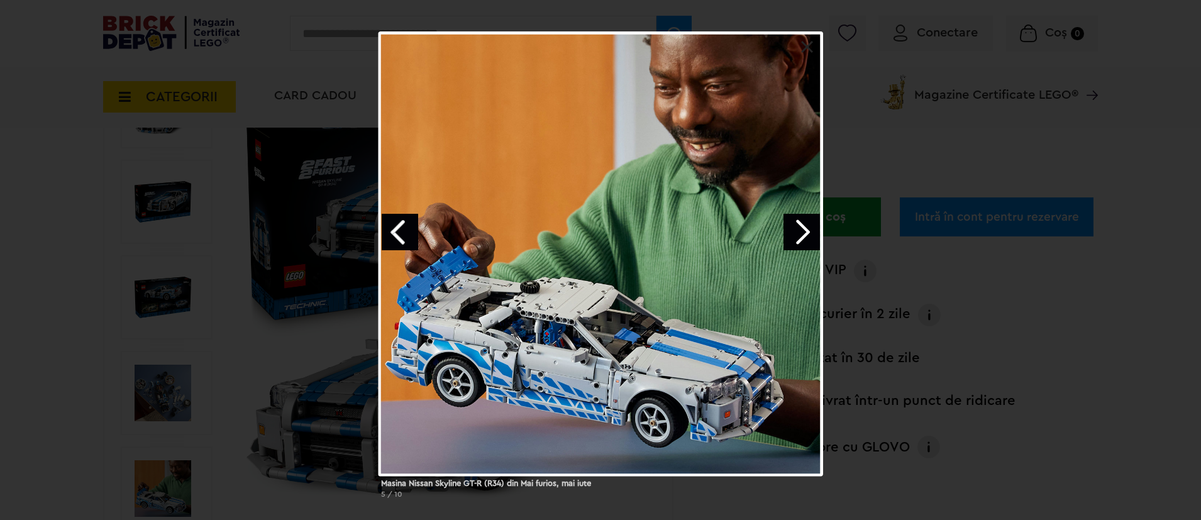
click at [802, 235] on link "Next image" at bounding box center [802, 232] width 36 height 36
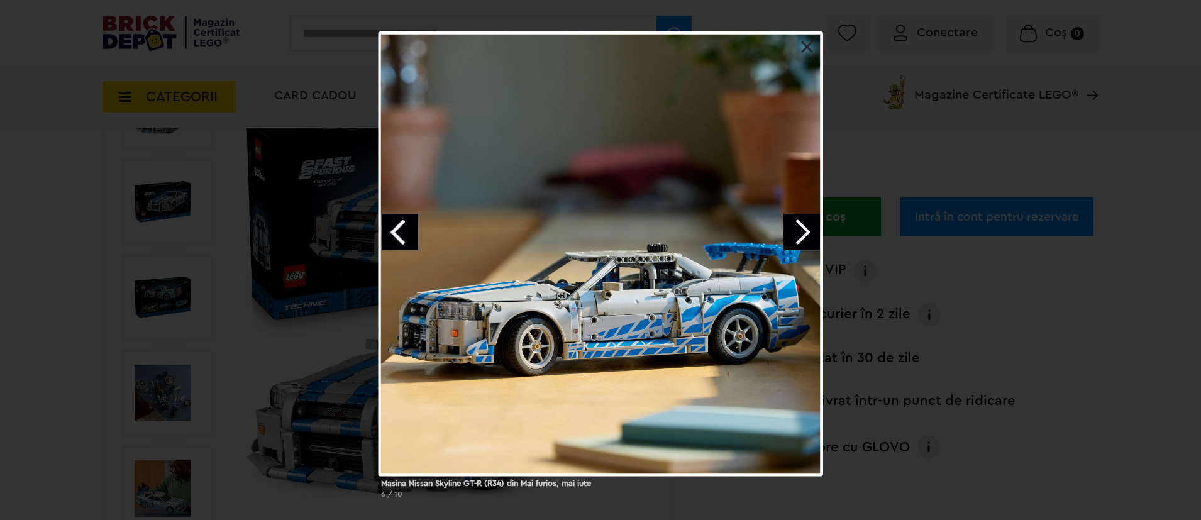
click at [802, 235] on link "Next image" at bounding box center [802, 232] width 36 height 36
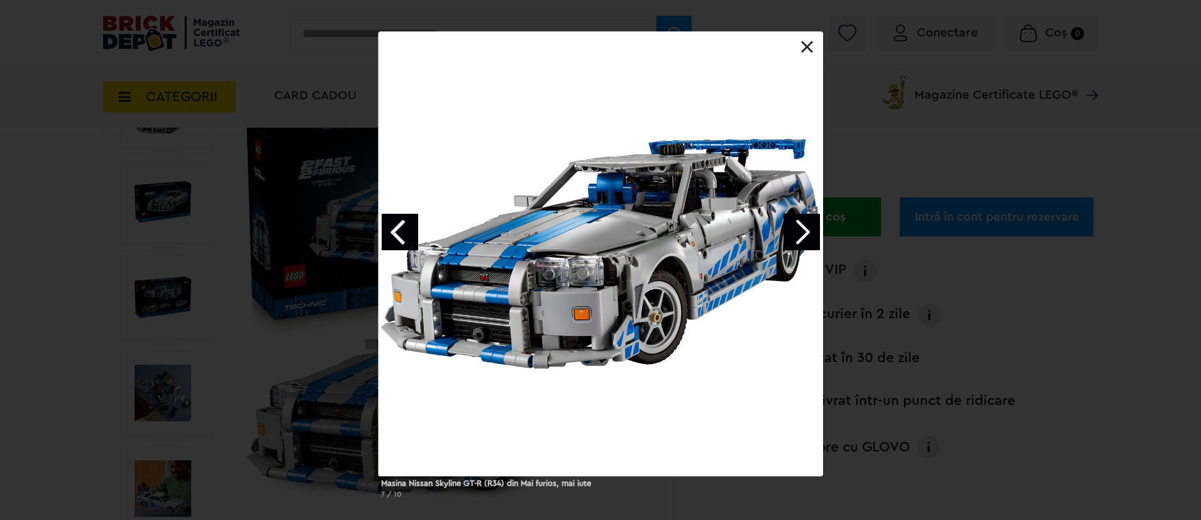
click at [802, 235] on link "Next image" at bounding box center [802, 232] width 36 height 36
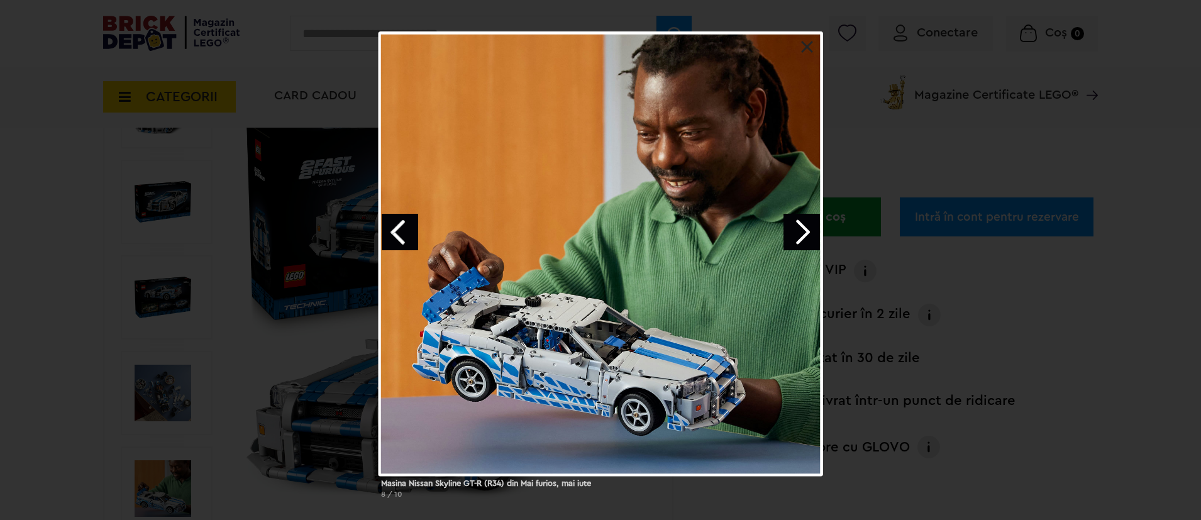
click at [305, 182] on div "Masina Nissan Skyline GT-R (R34) din Mai furios, mai iute 8 / 10" at bounding box center [600, 269] width 1201 height 477
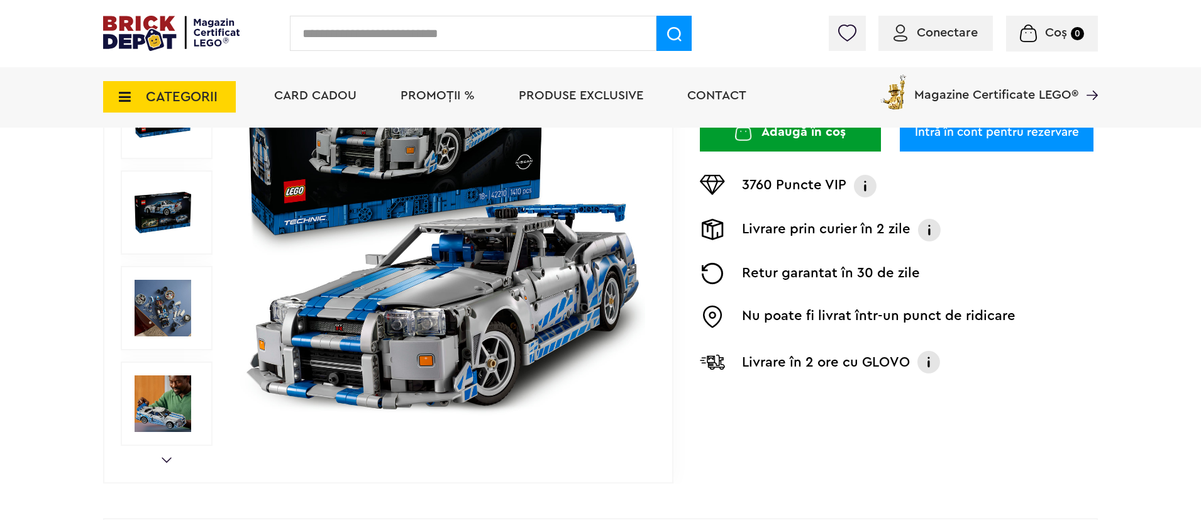
scroll to position [270, 0]
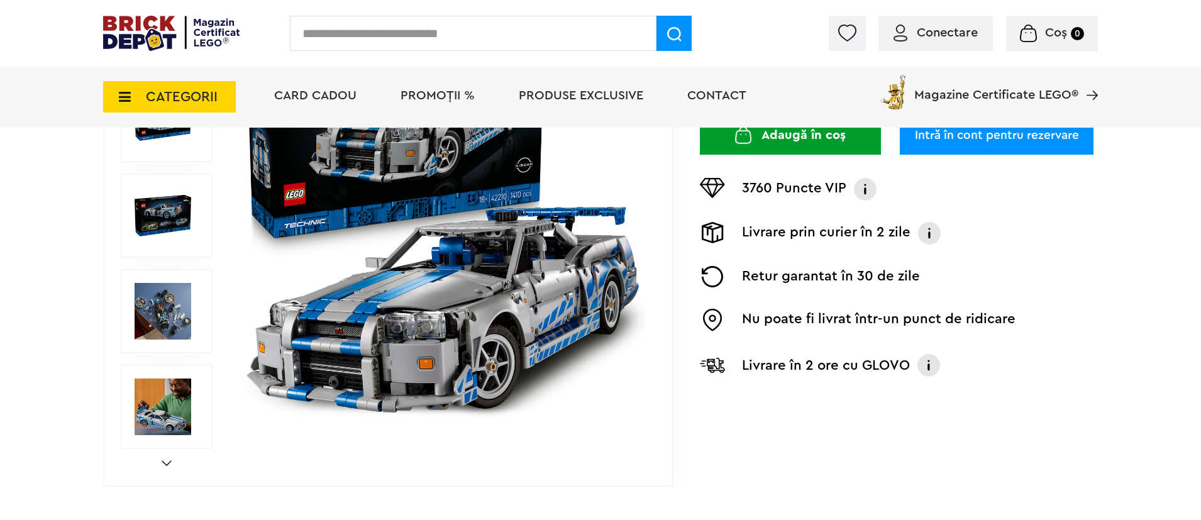
click at [169, 211] on img at bounding box center [163, 215] width 57 height 57
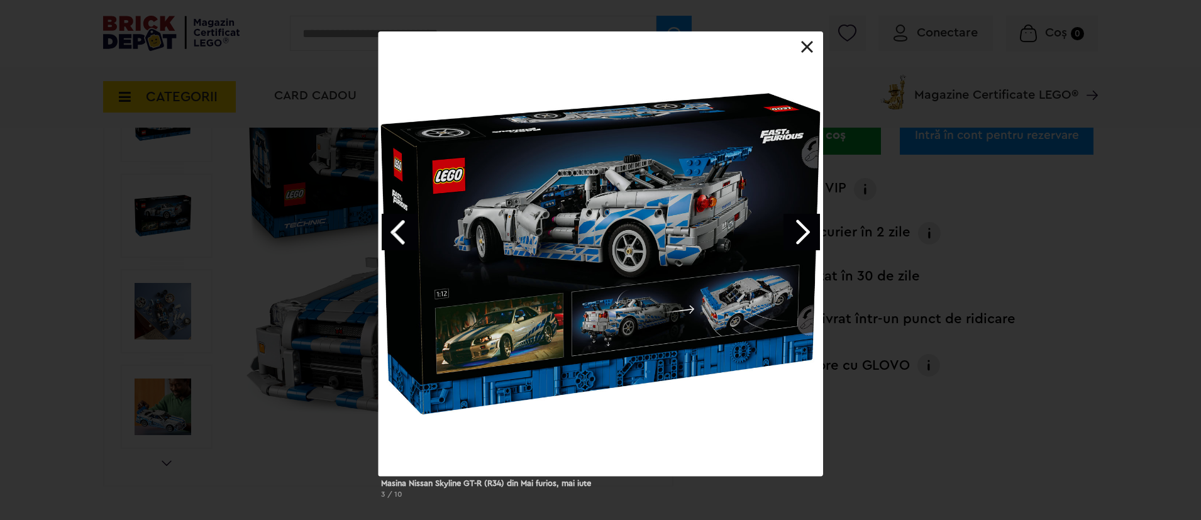
click at [799, 34] on div at bounding box center [601, 253] width 445 height 445
click at [809, 53] on link at bounding box center [807, 47] width 13 height 13
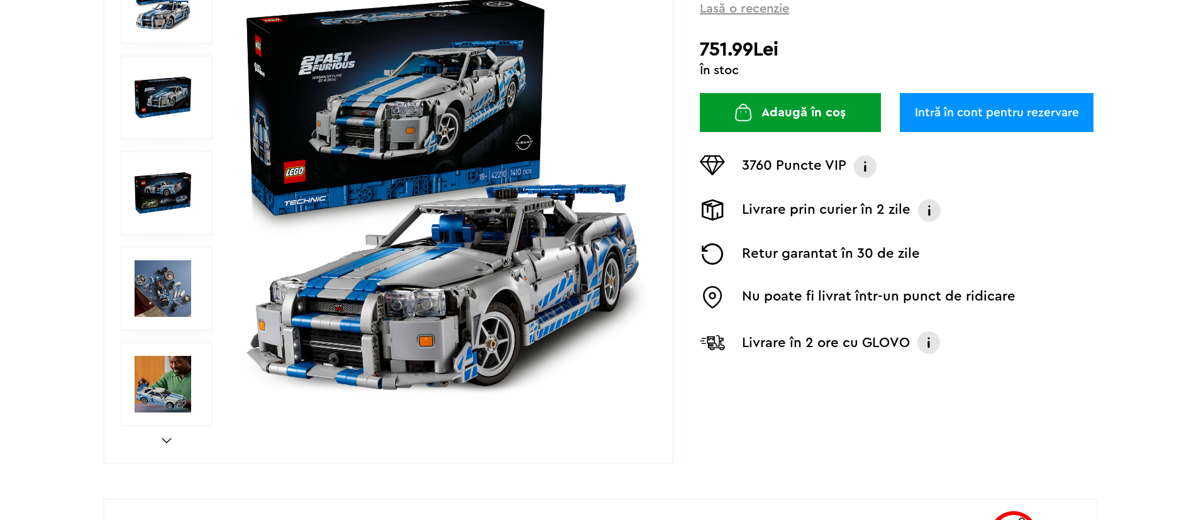
scroll to position [0, 0]
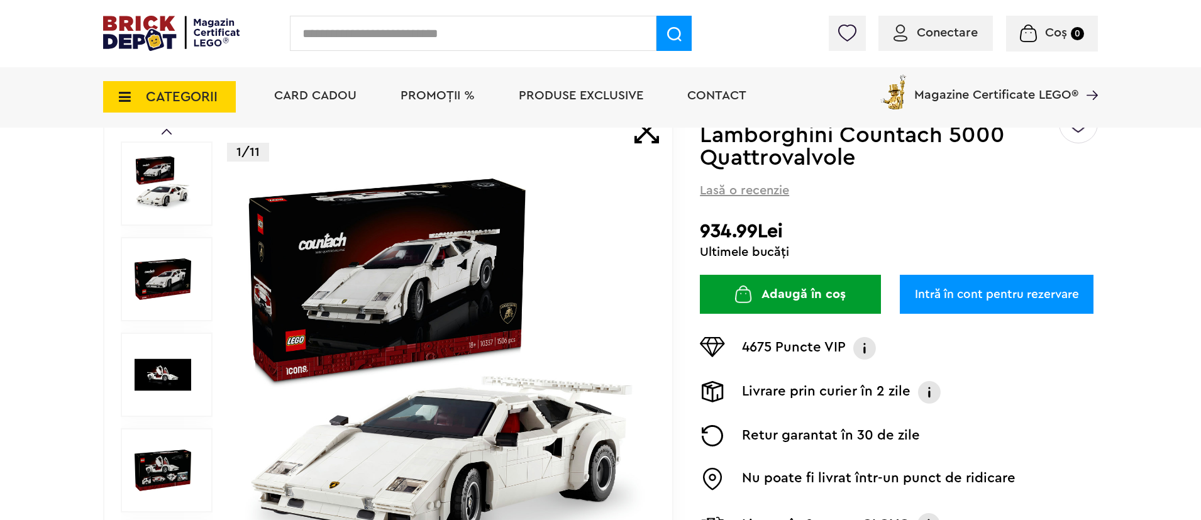
scroll to position [109, 0]
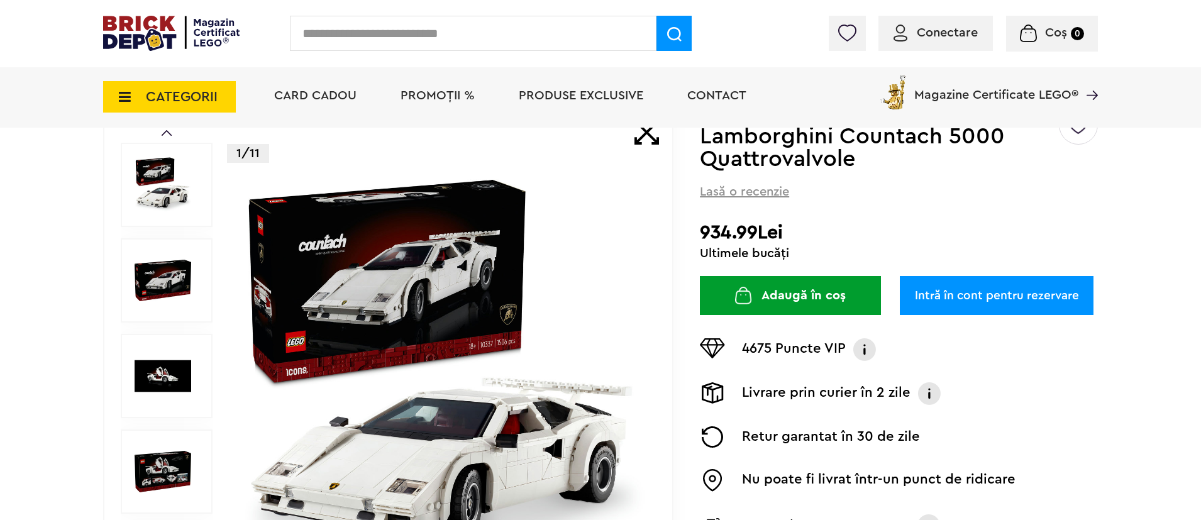
click at [160, 391] on img at bounding box center [163, 376] width 57 height 57
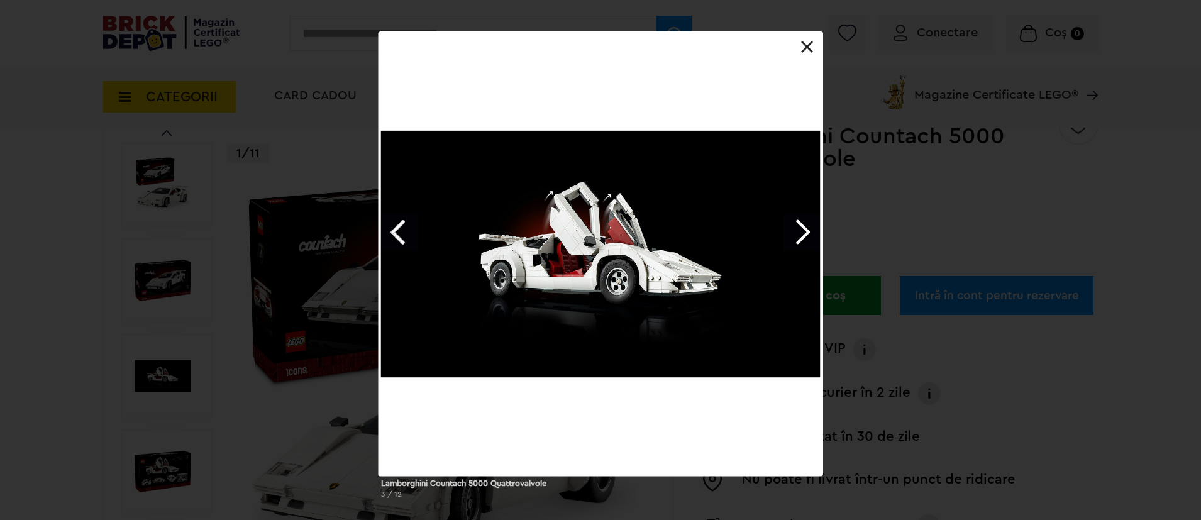
click at [810, 226] on link "Next image" at bounding box center [802, 232] width 36 height 36
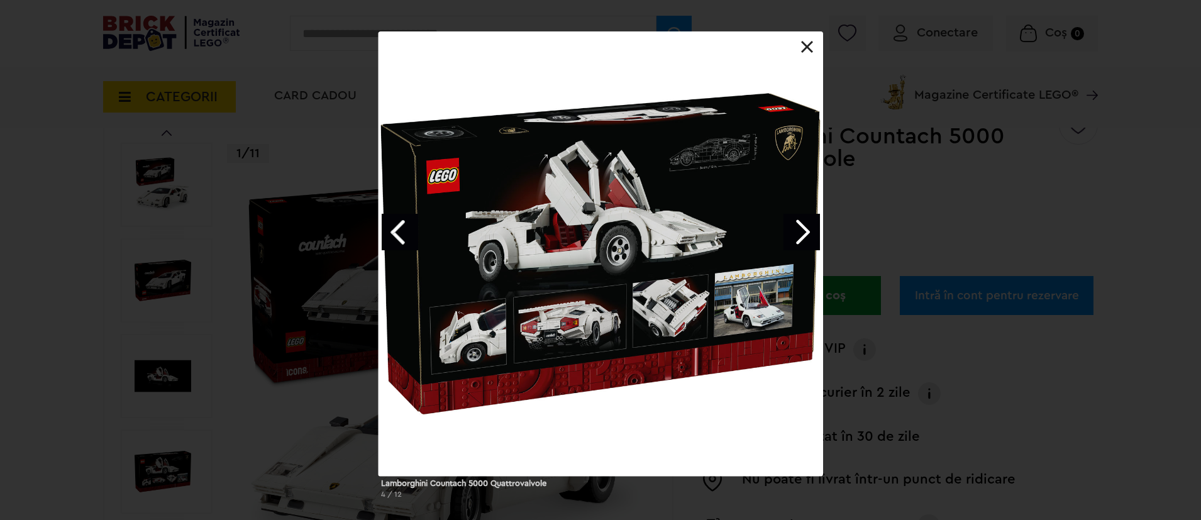
click at [810, 226] on link "Next image" at bounding box center [802, 232] width 36 height 36
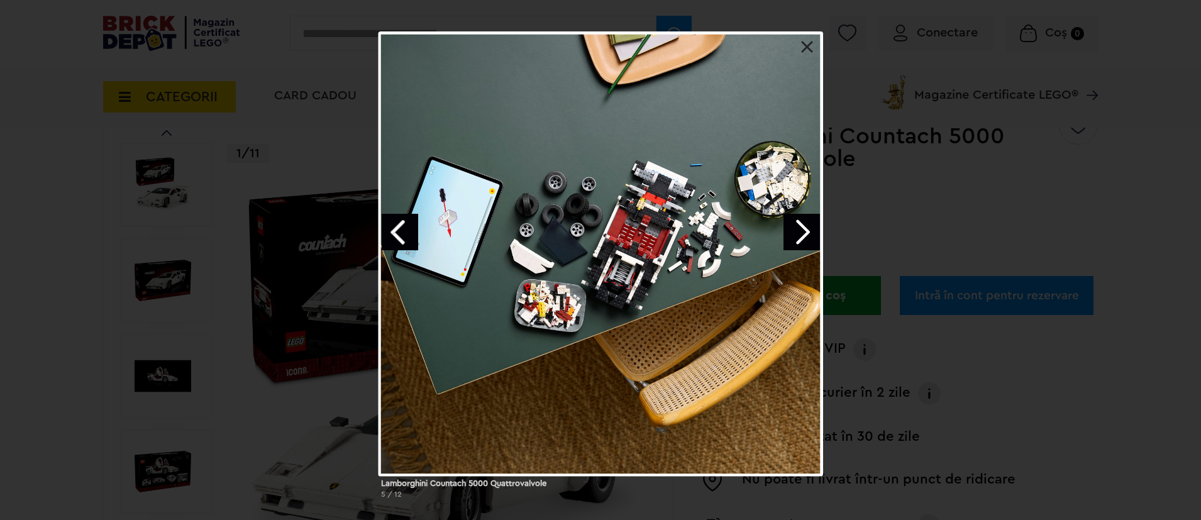
click at [1046, 192] on div "Lamborghini Countach 5000 Quattrovalvole 5 / 12" at bounding box center [600, 269] width 1201 height 477
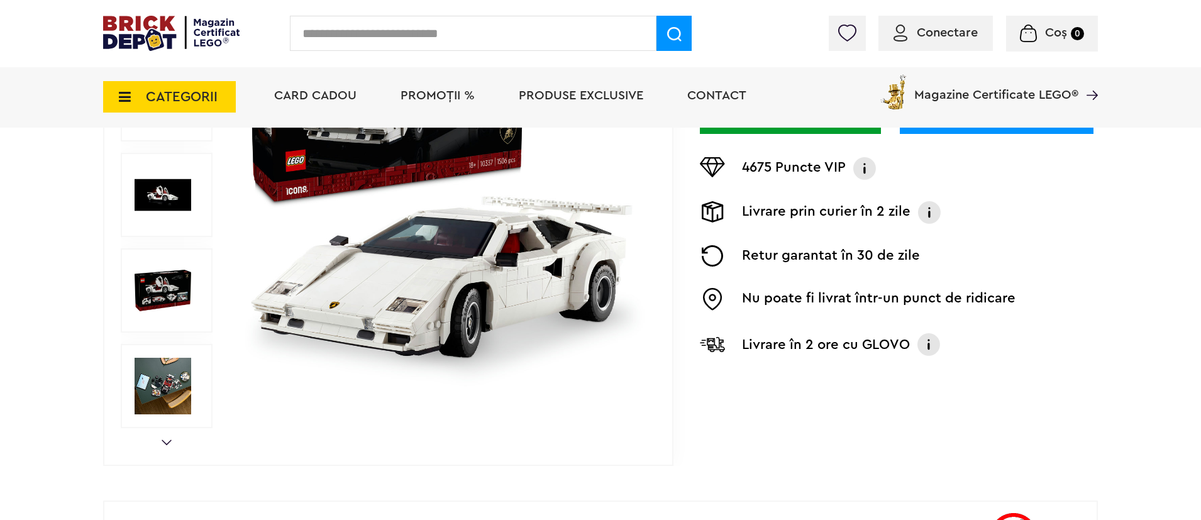
scroll to position [290, 0]
click at [149, 396] on img at bounding box center [163, 387] width 57 height 57
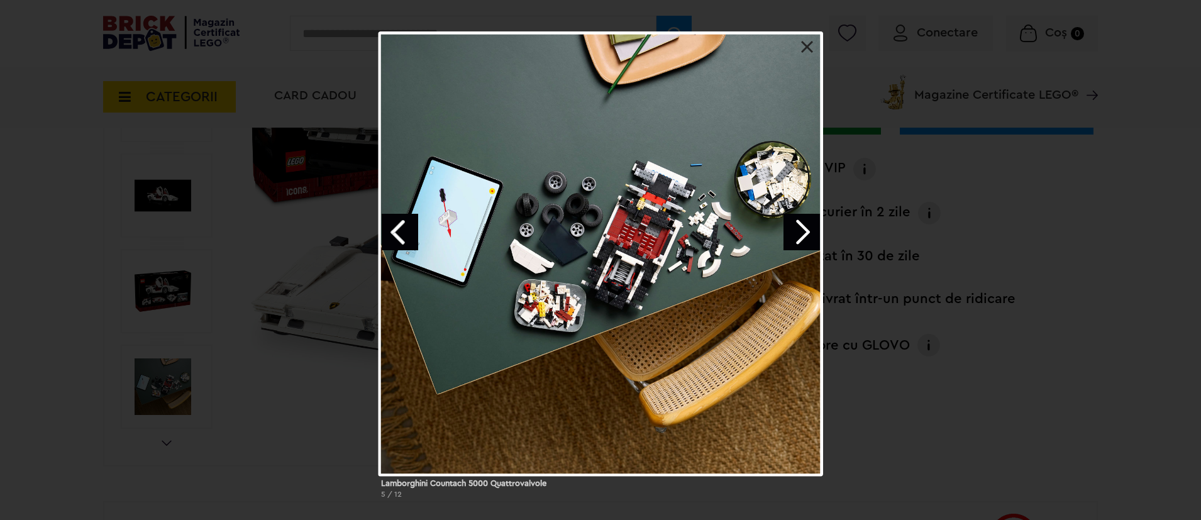
click at [805, 228] on link "Next image" at bounding box center [802, 232] width 36 height 36
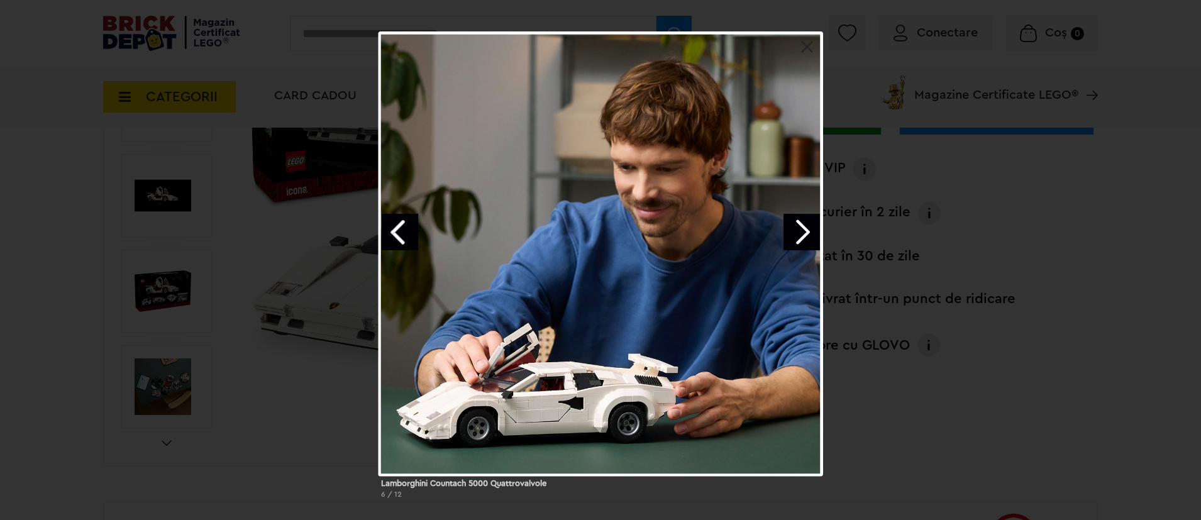
click at [805, 228] on link "Next image" at bounding box center [802, 232] width 36 height 36
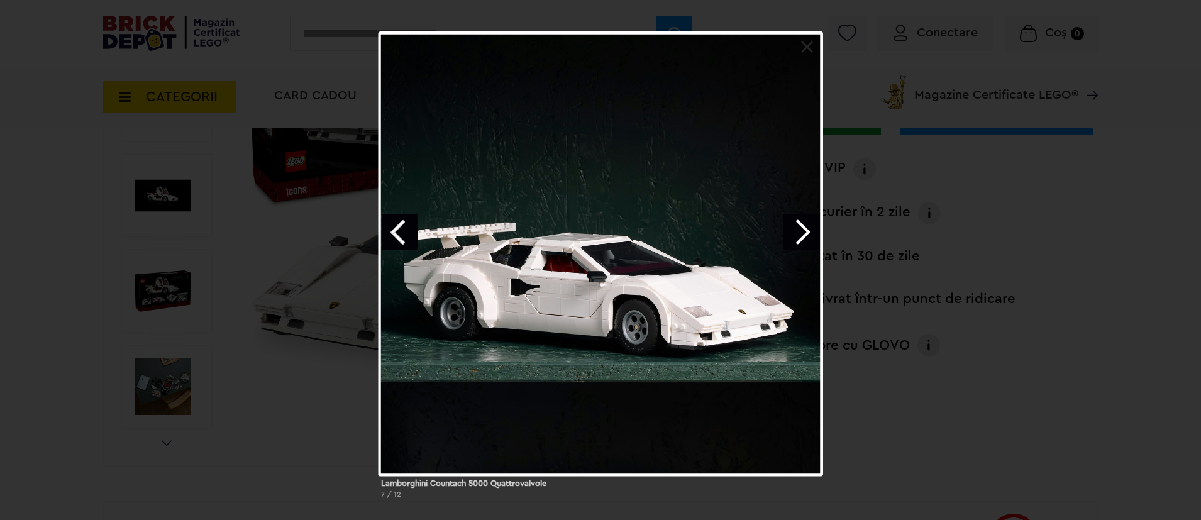
click at [805, 228] on link "Next image" at bounding box center [802, 232] width 36 height 36
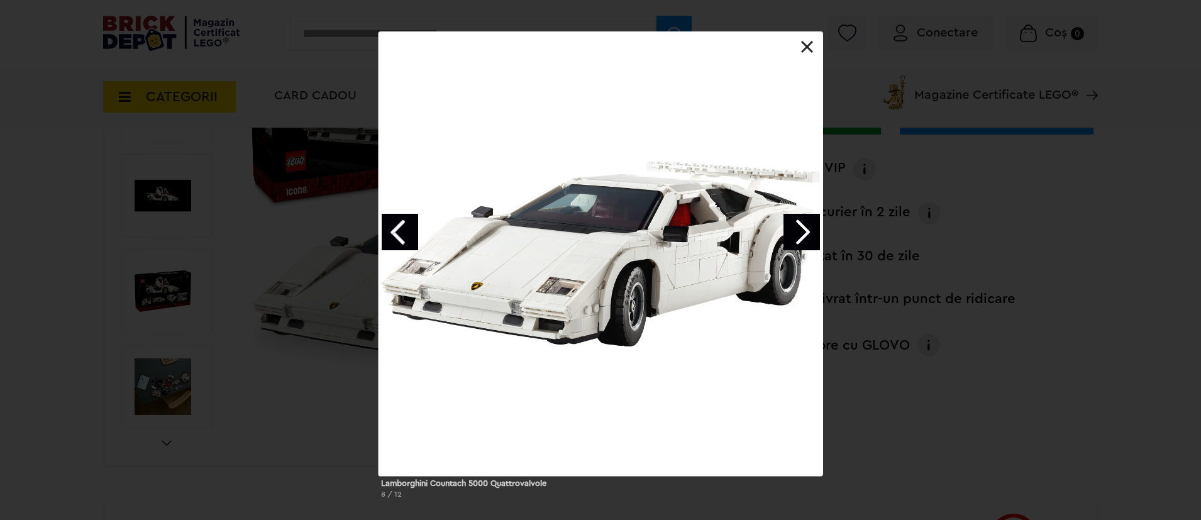
click at [805, 228] on link "Next image" at bounding box center [802, 232] width 36 height 36
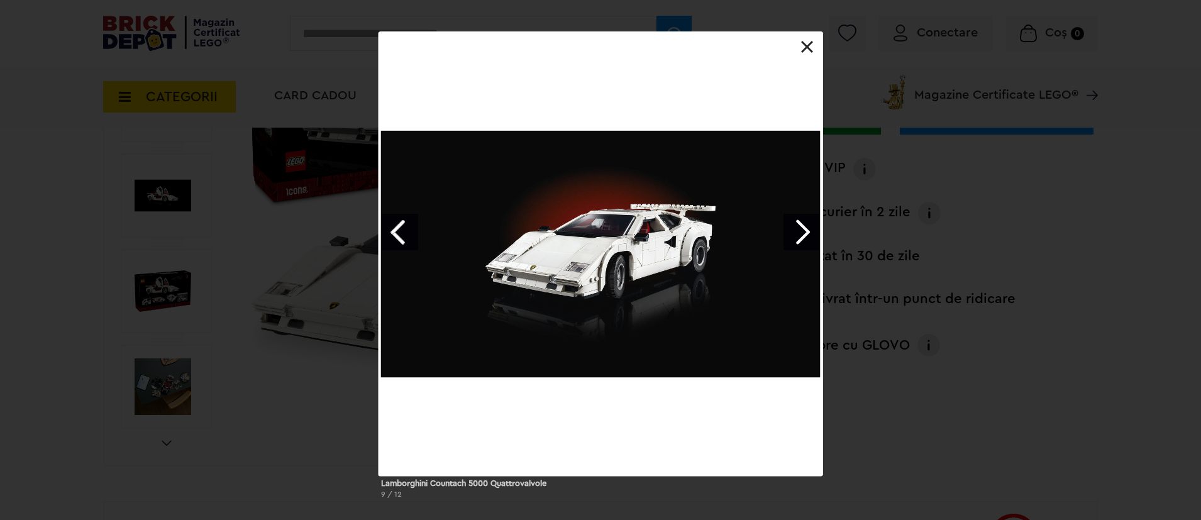
click at [805, 228] on link "Next image" at bounding box center [802, 232] width 36 height 36
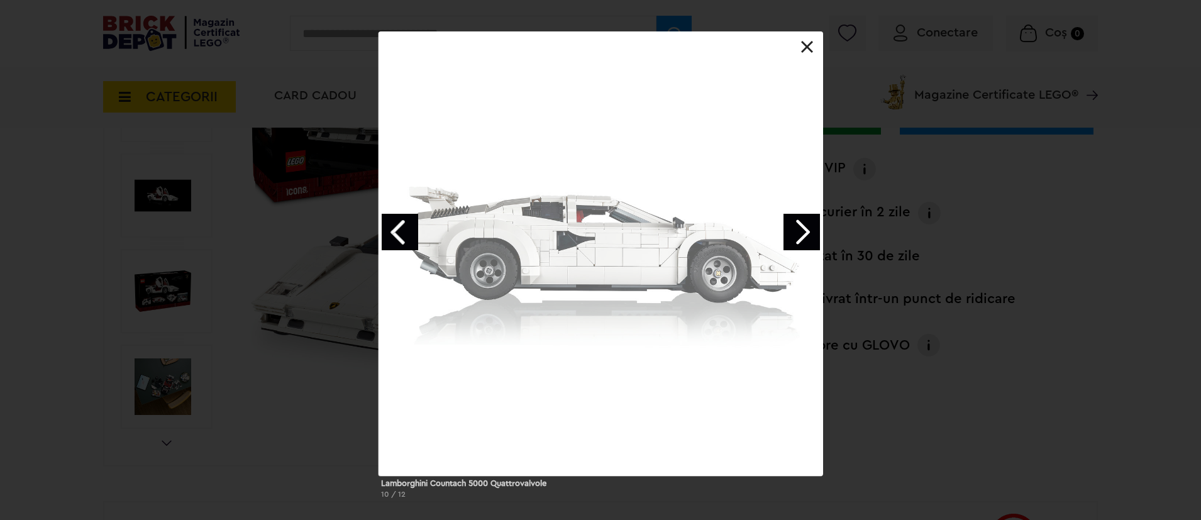
click at [805, 228] on link "Next image" at bounding box center [802, 232] width 36 height 36
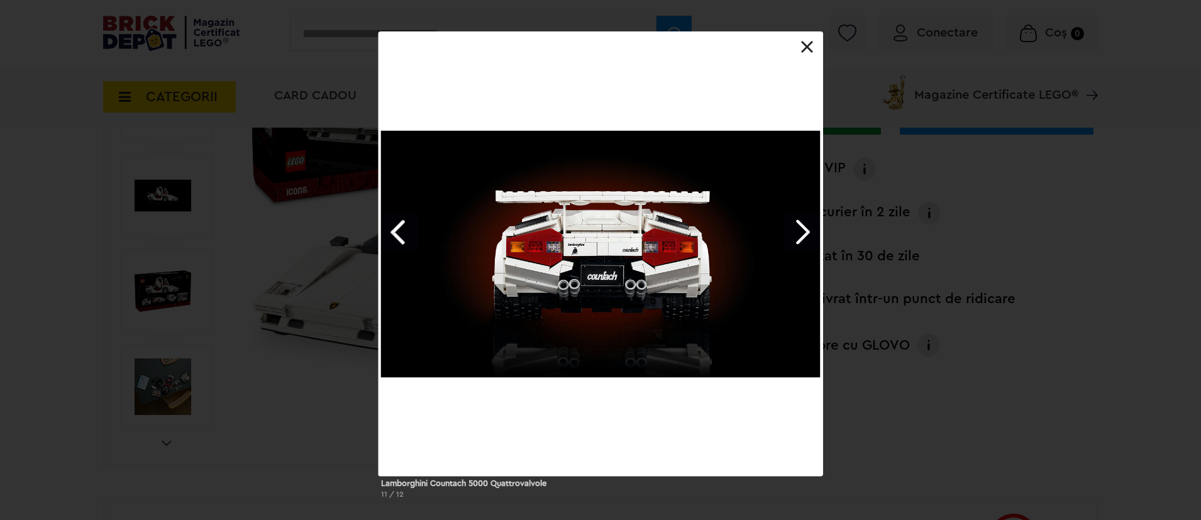
click at [805, 228] on link "Next image" at bounding box center [802, 232] width 36 height 36
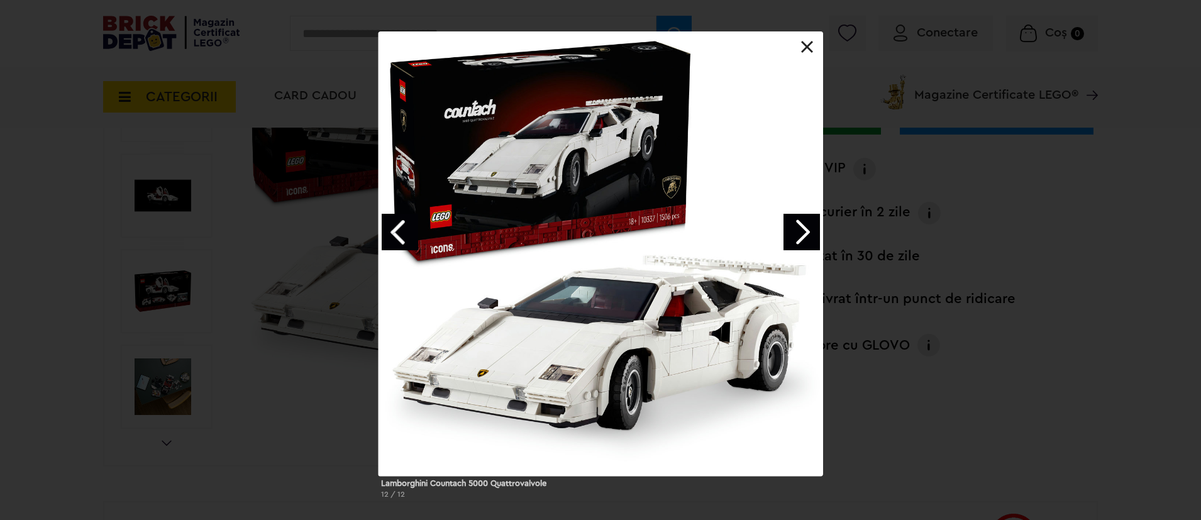
click at [1018, 393] on div "Lamborghini Countach 5000 Quattrovalvole 12 / 12" at bounding box center [600, 269] width 1201 height 477
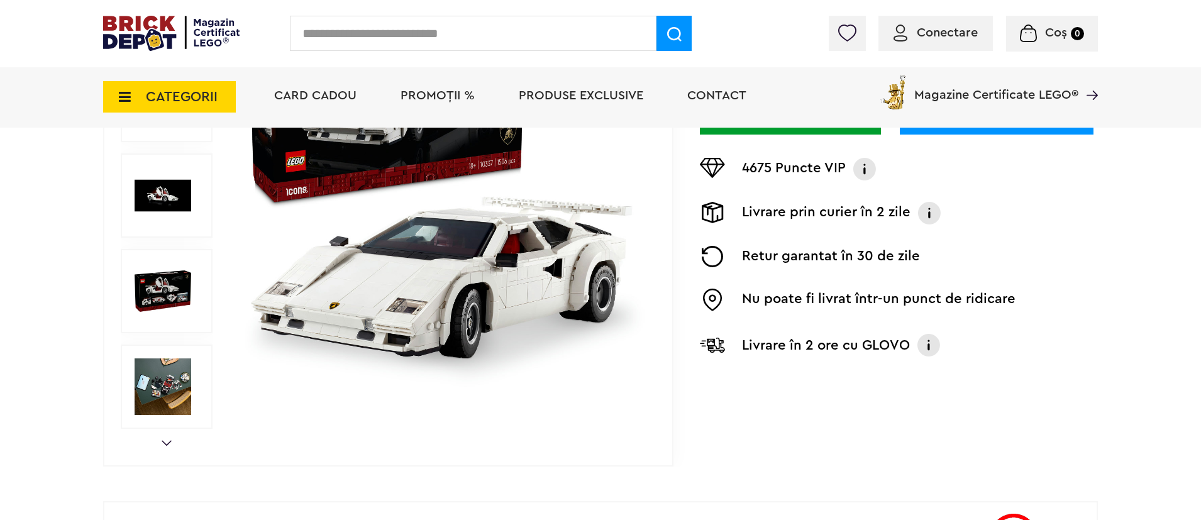
scroll to position [0, 0]
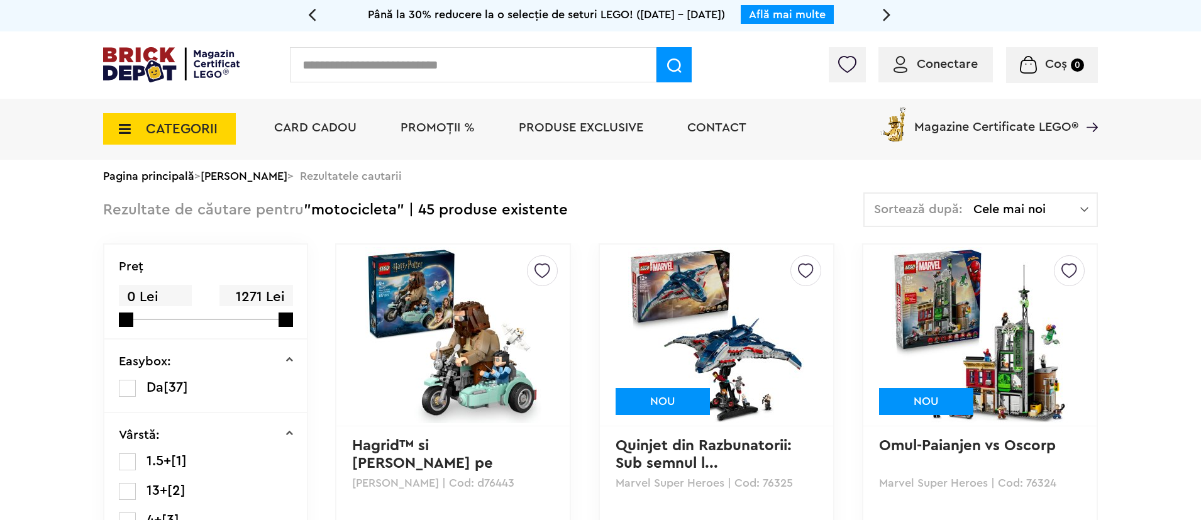
click at [1024, 201] on div "Sortează după: Cele mai noi Cele mai noi Cele mai vechi Cele mai ieftine Cele m…" at bounding box center [981, 209] width 235 height 35
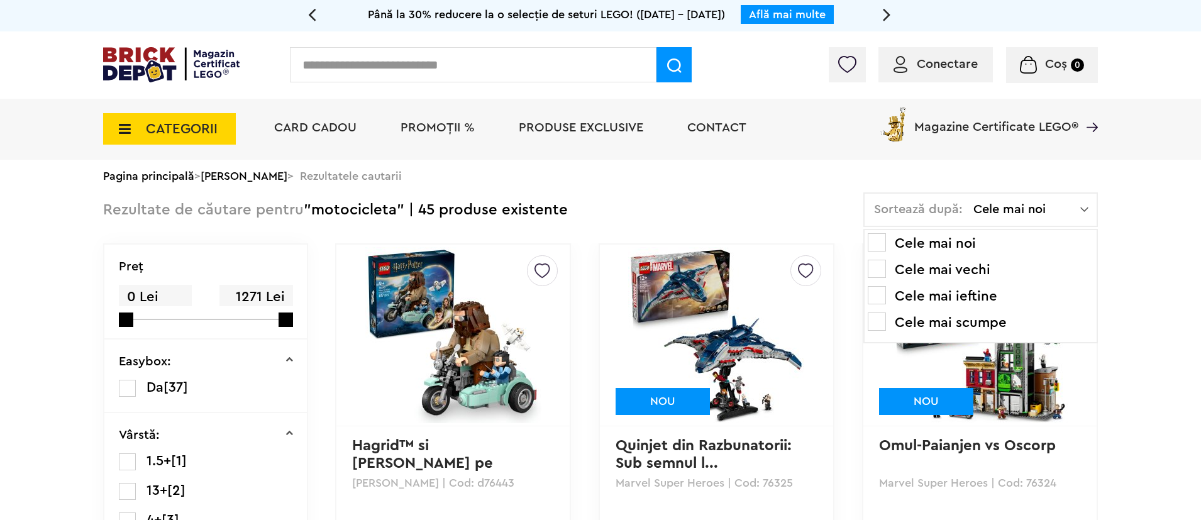
click at [995, 321] on li "Cele mai scumpe" at bounding box center [981, 323] width 226 height 20
